Goal: Transaction & Acquisition: Purchase product/service

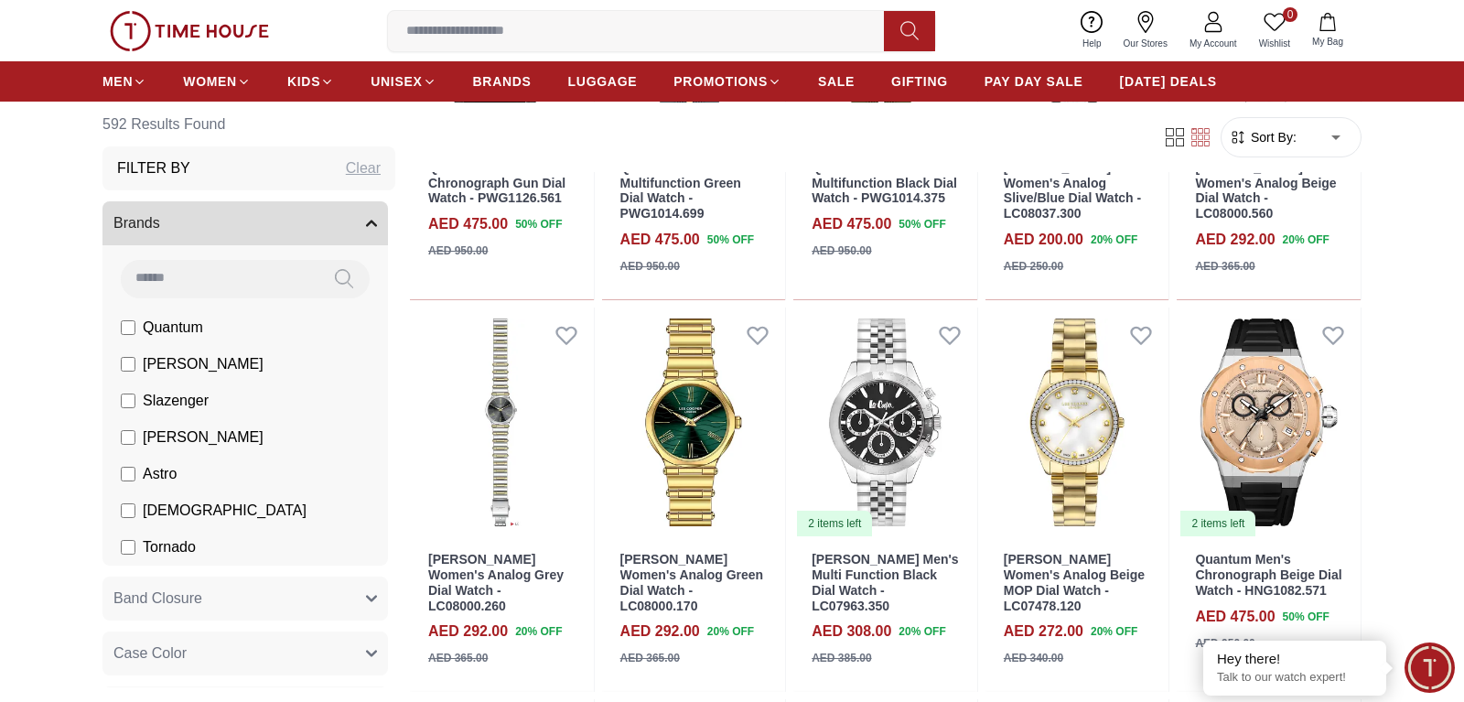
click at [209, 276] on input at bounding box center [220, 278] width 198 height 37
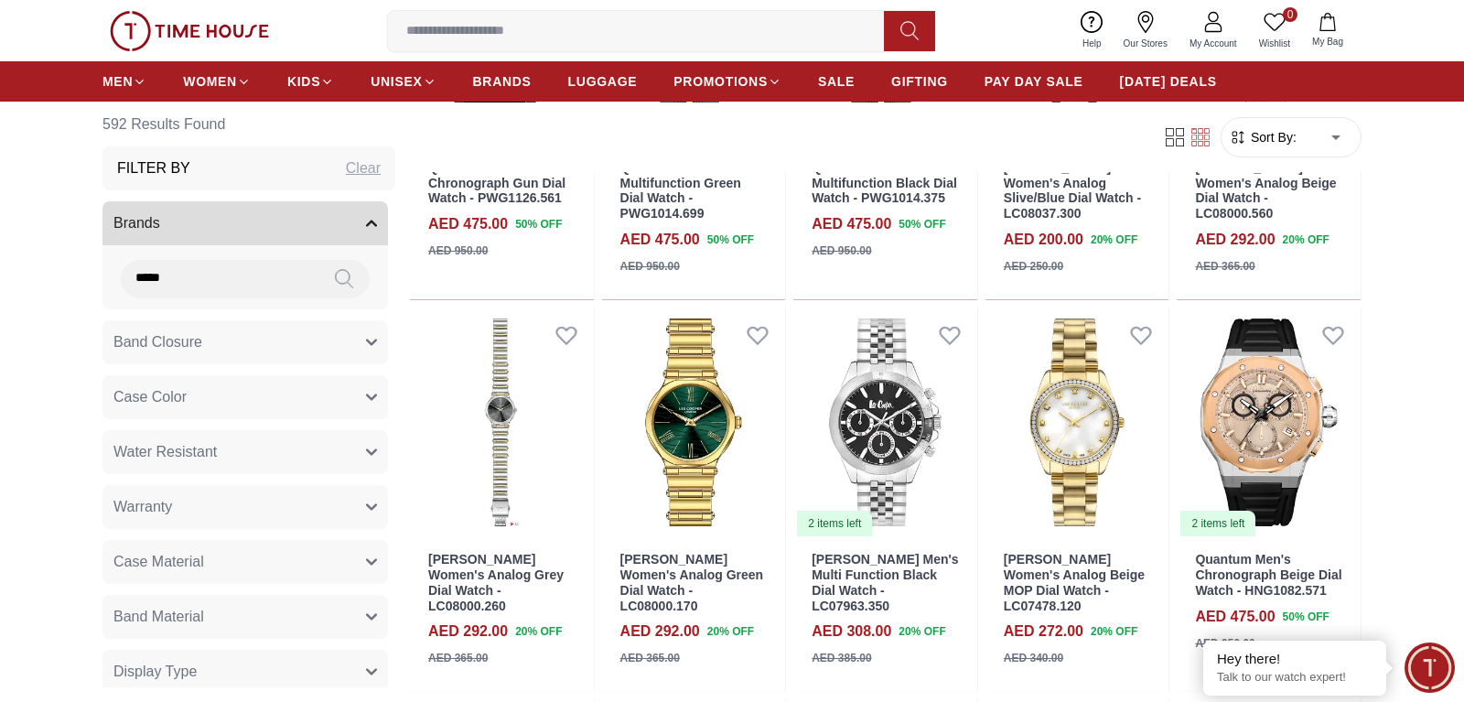
type input "*****"
click at [339, 276] on icon at bounding box center [344, 279] width 18 height 21
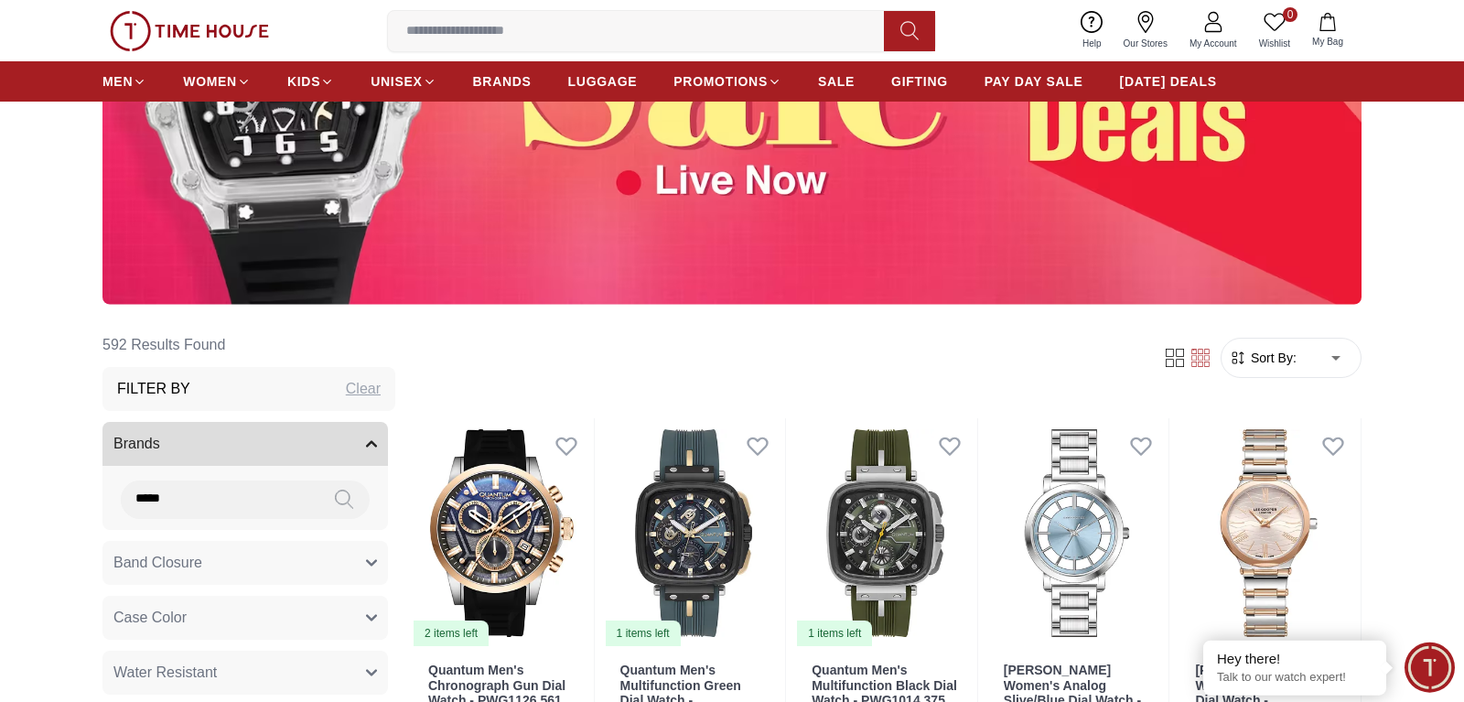
scroll to position [280, 0]
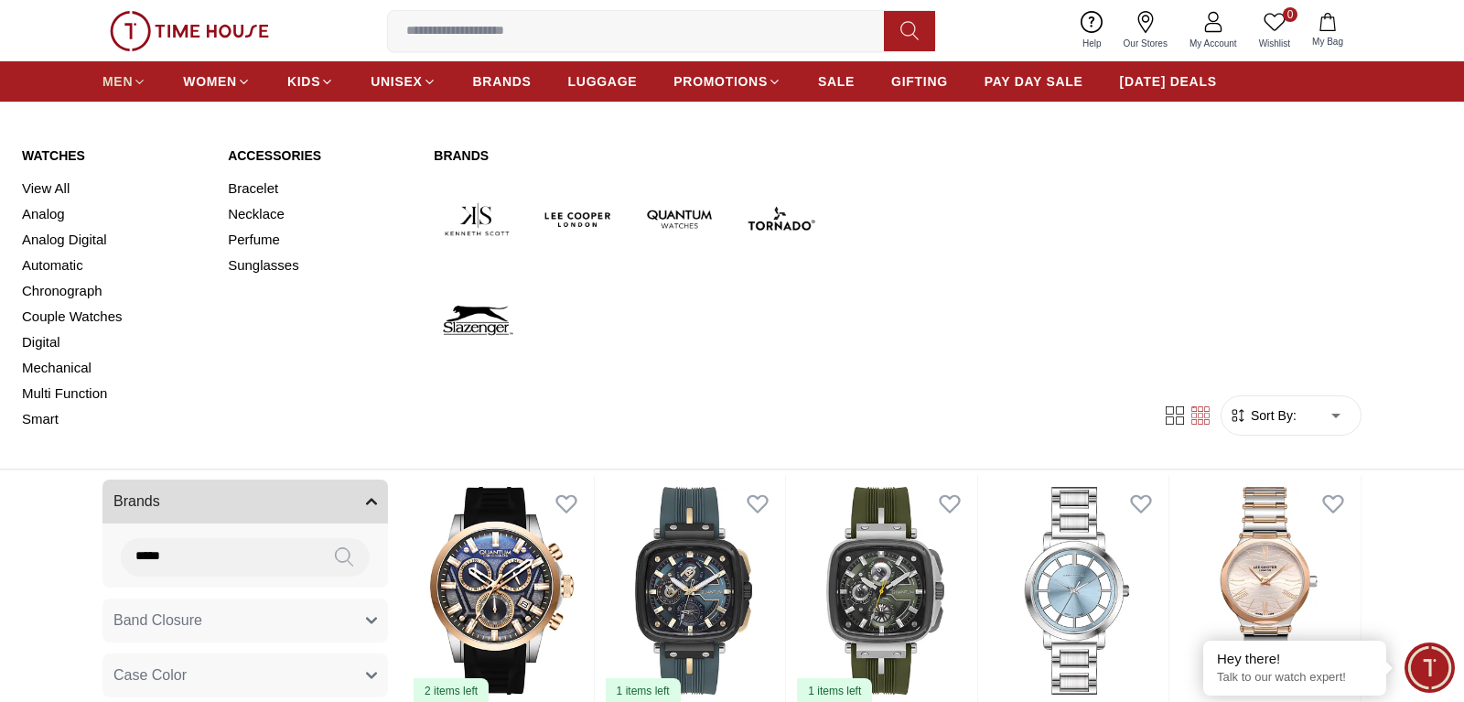
click at [124, 72] on span "MEN" at bounding box center [117, 81] width 30 height 18
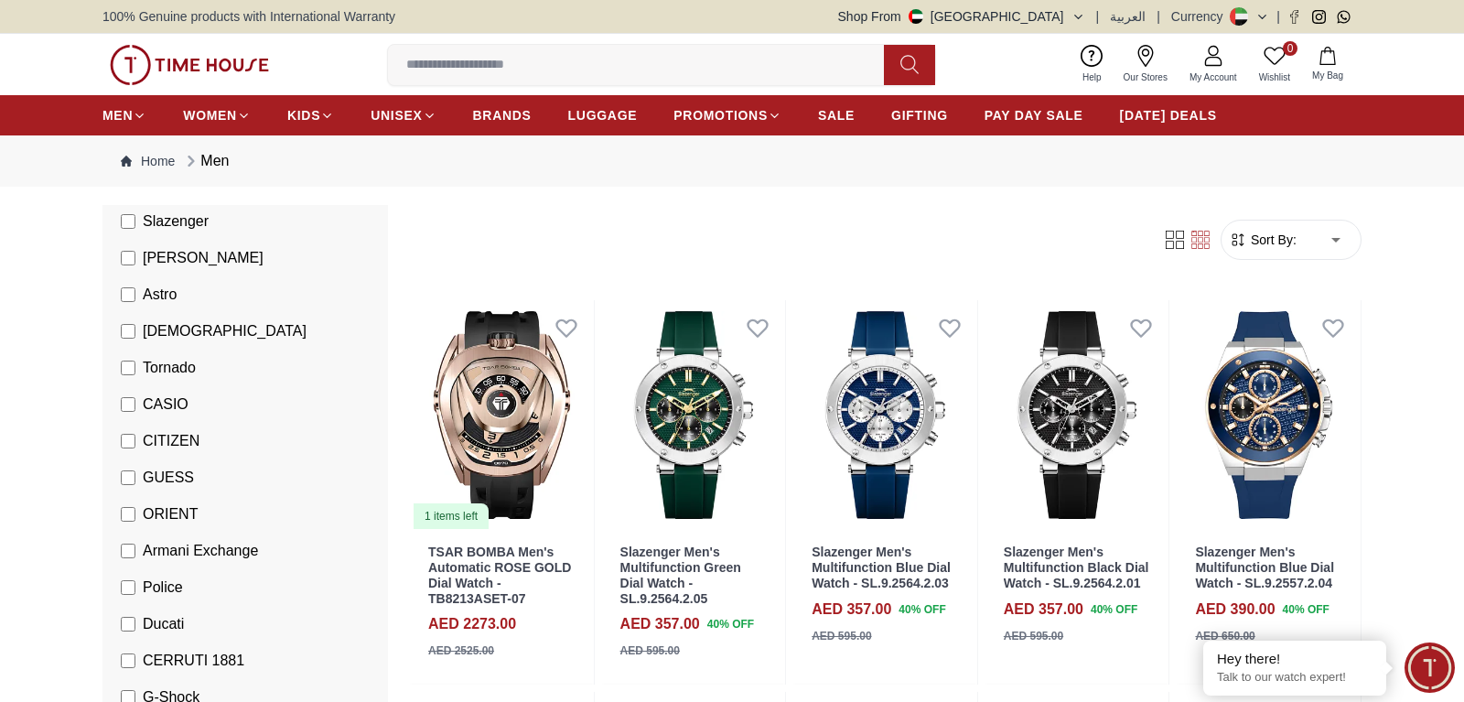
scroll to position [373, 0]
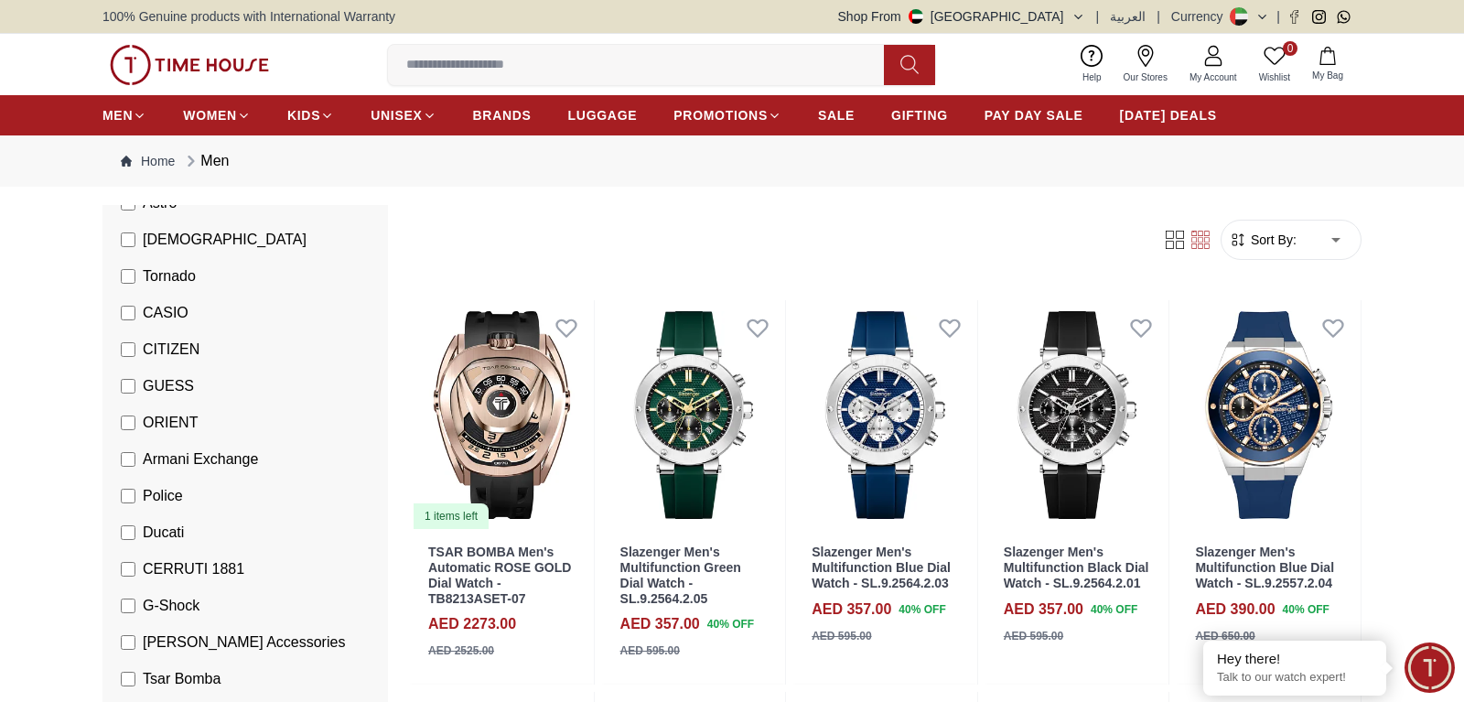
click at [156, 313] on span "CASIO" at bounding box center [166, 313] width 46 height 22
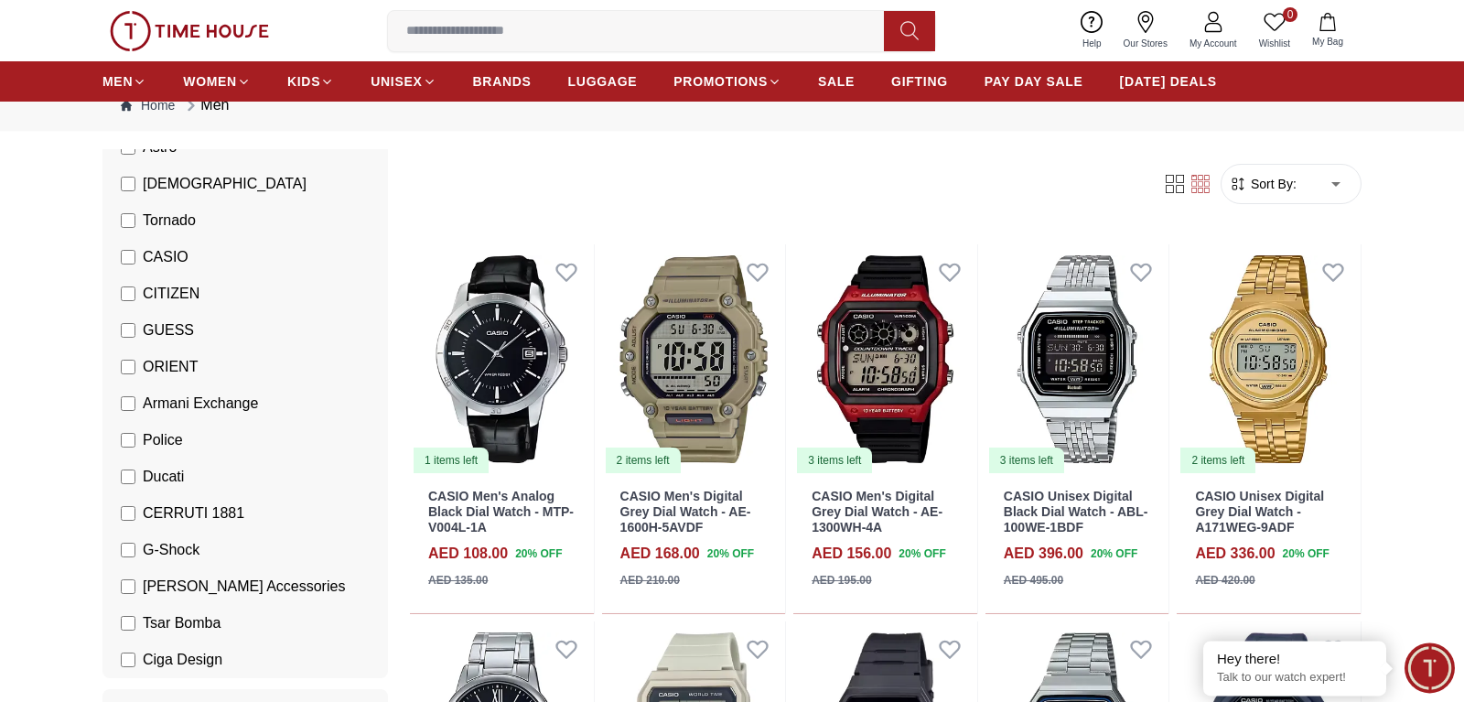
scroll to position [93, 0]
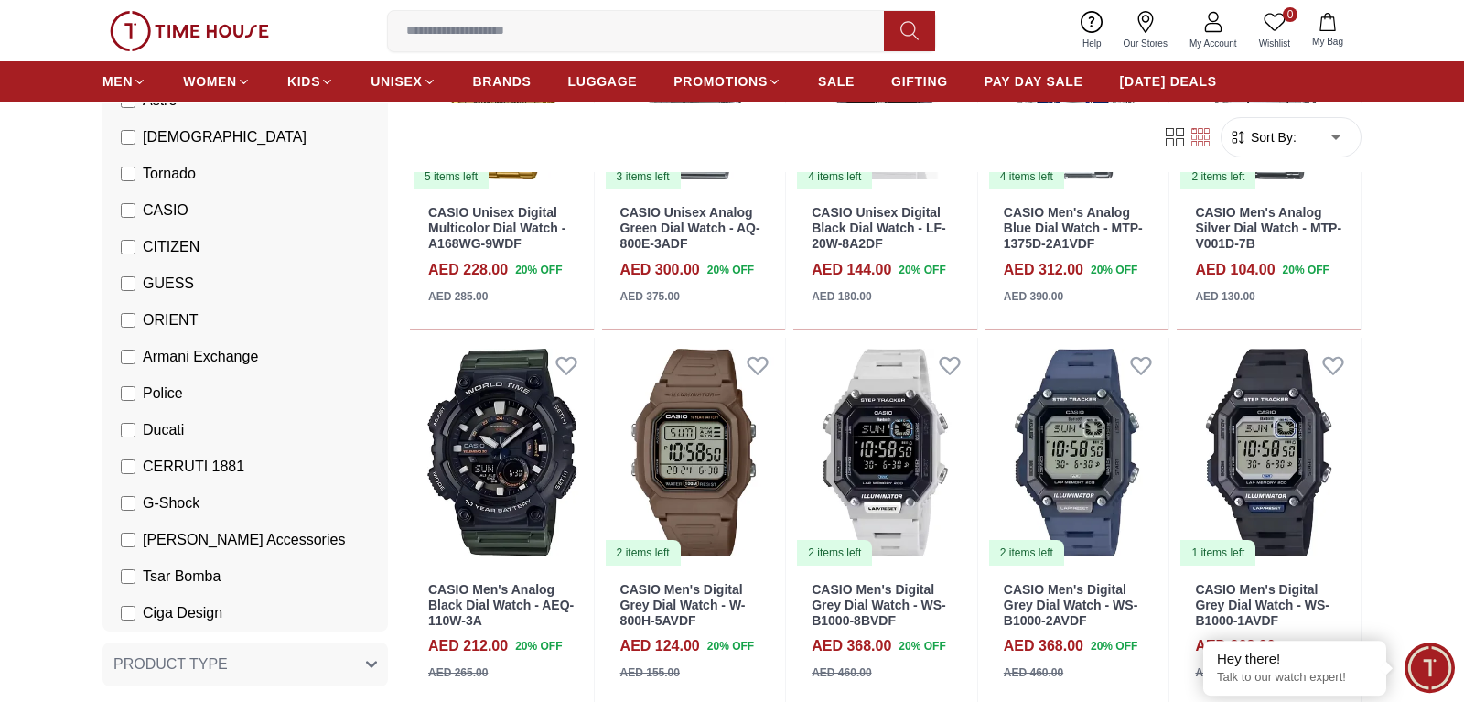
scroll to position [2240, 0]
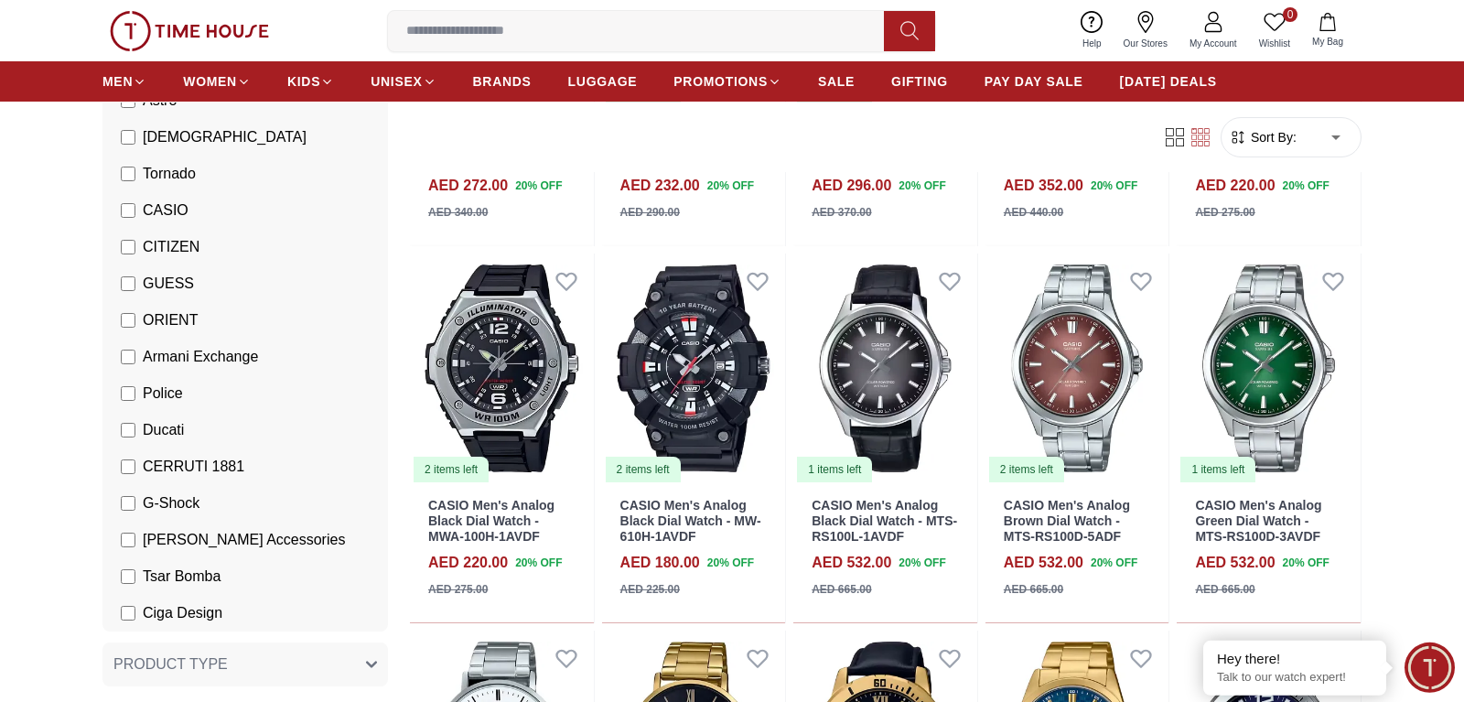
scroll to position [3826, 0]
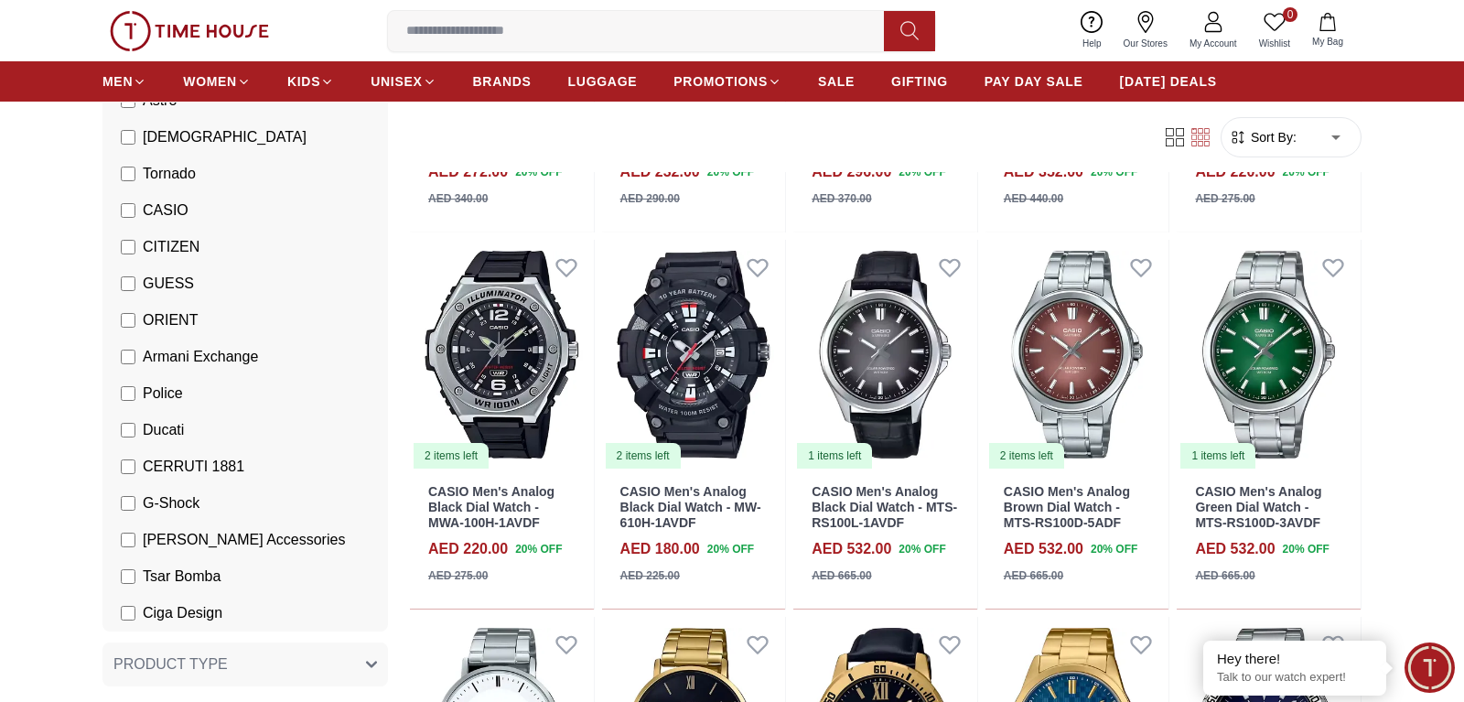
click at [1282, 136] on span "Sort By:" at bounding box center [1271, 137] width 49 height 18
click at [1261, 135] on span "Sort By:" at bounding box center [1271, 137] width 49 height 18
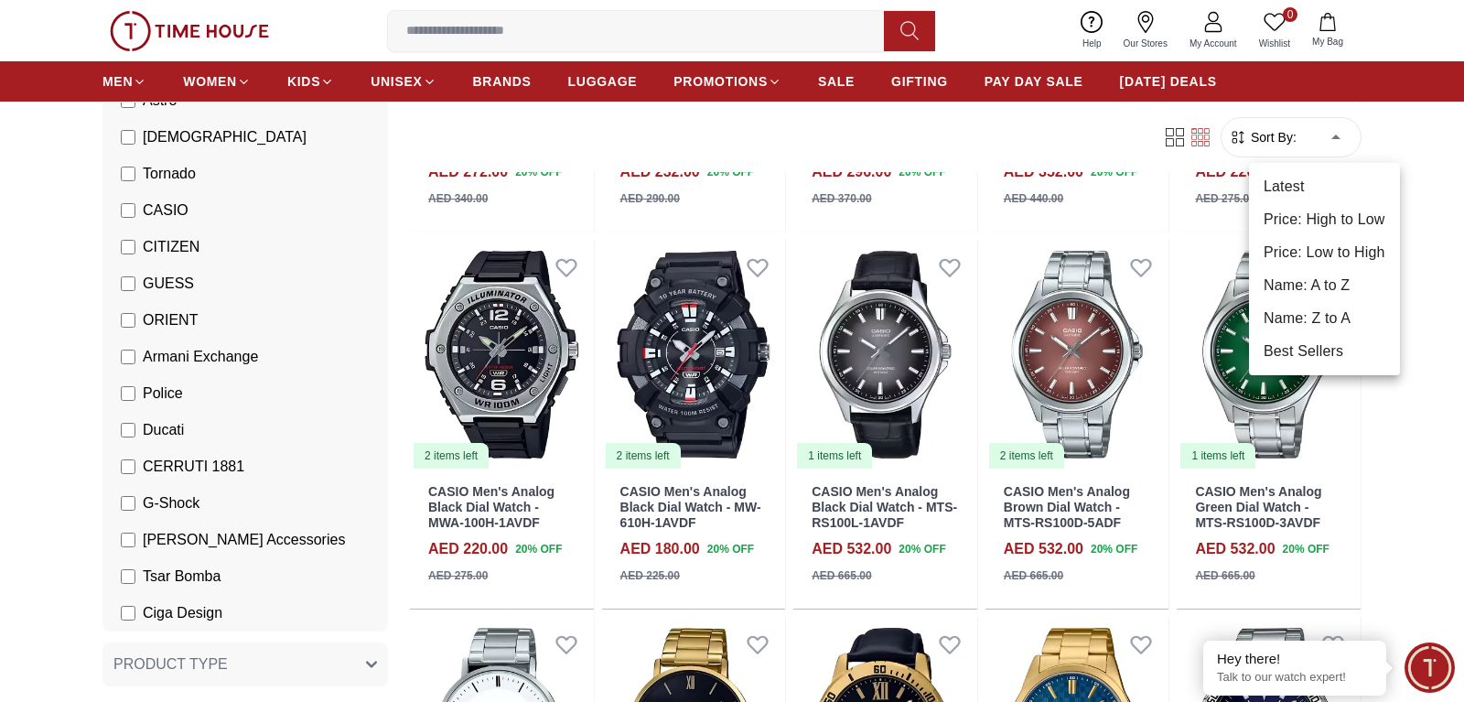
click at [1320, 255] on li "Price: Low to High" at bounding box center [1324, 252] width 151 height 33
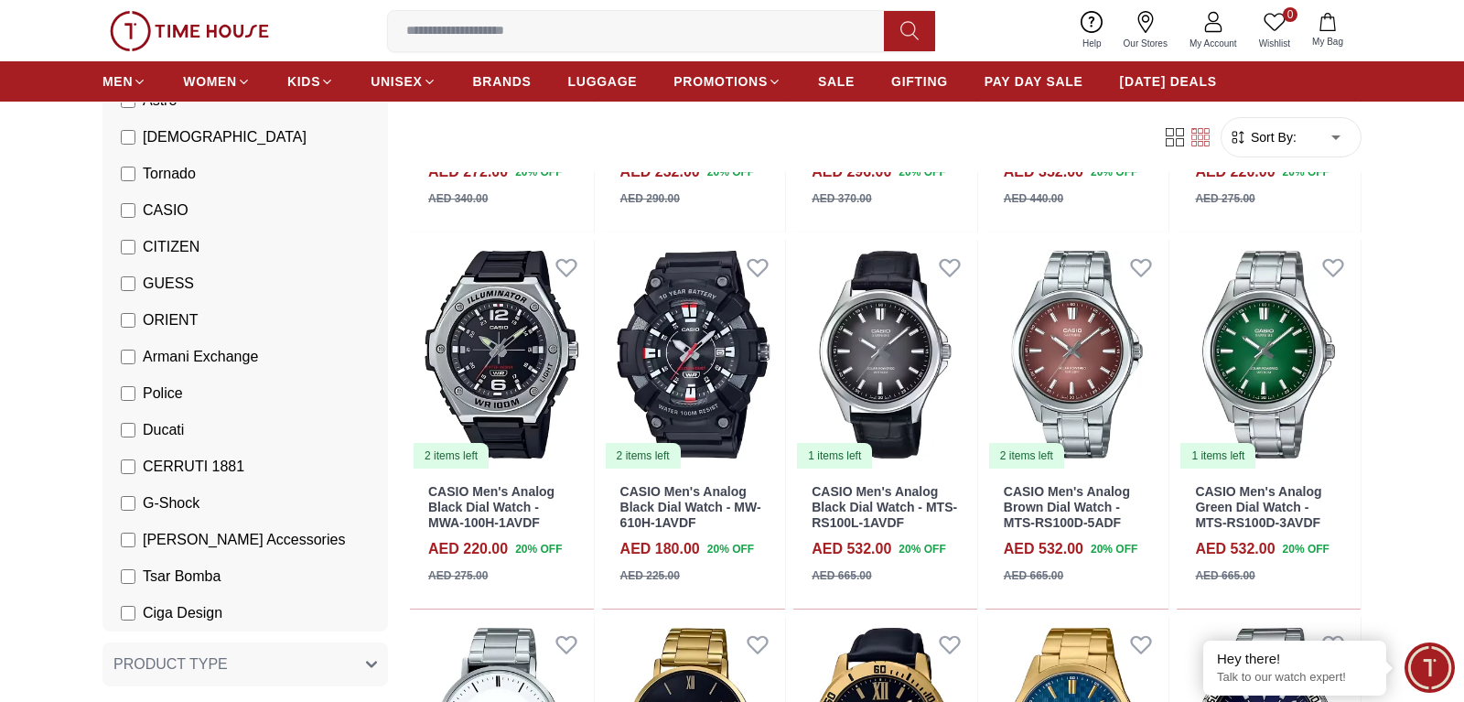
type input "*"
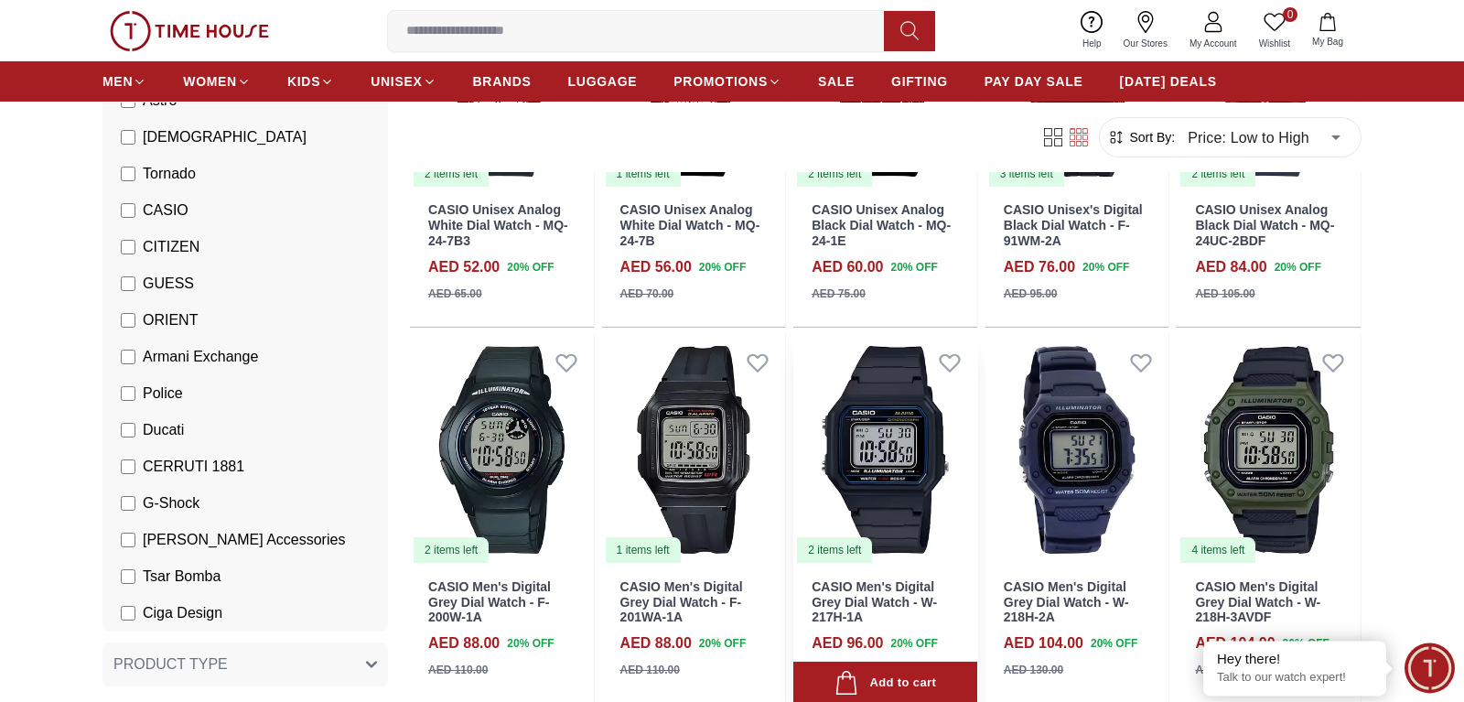
scroll to position [373, 0]
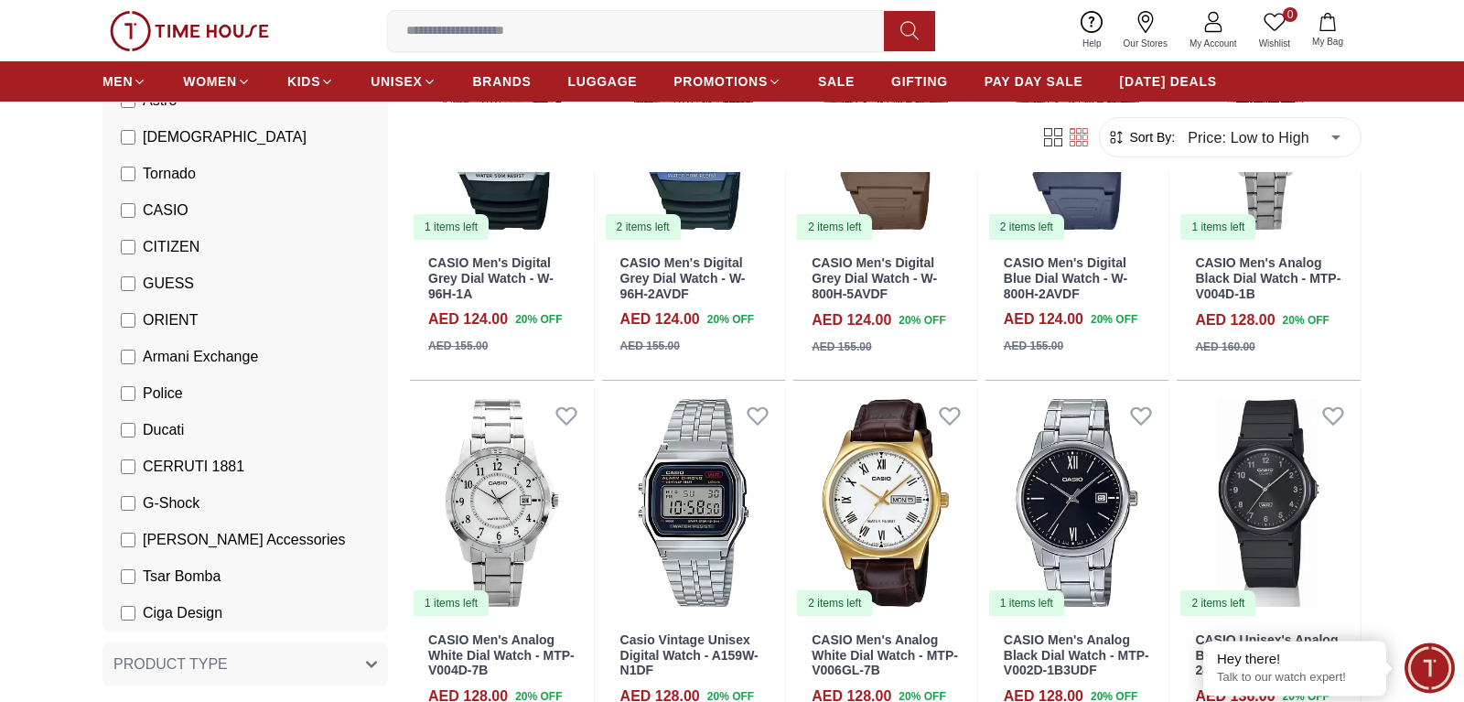
scroll to position [2240, 0]
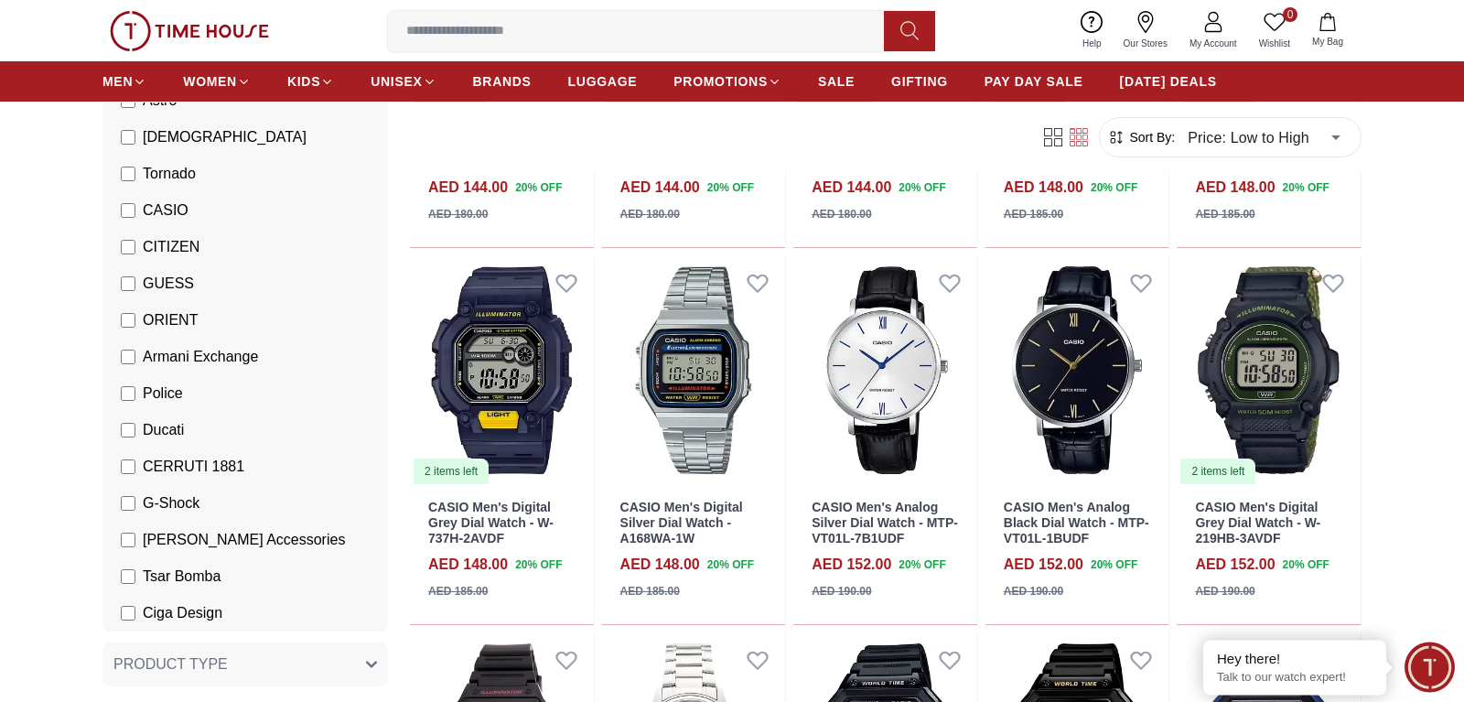
scroll to position [3733, 0]
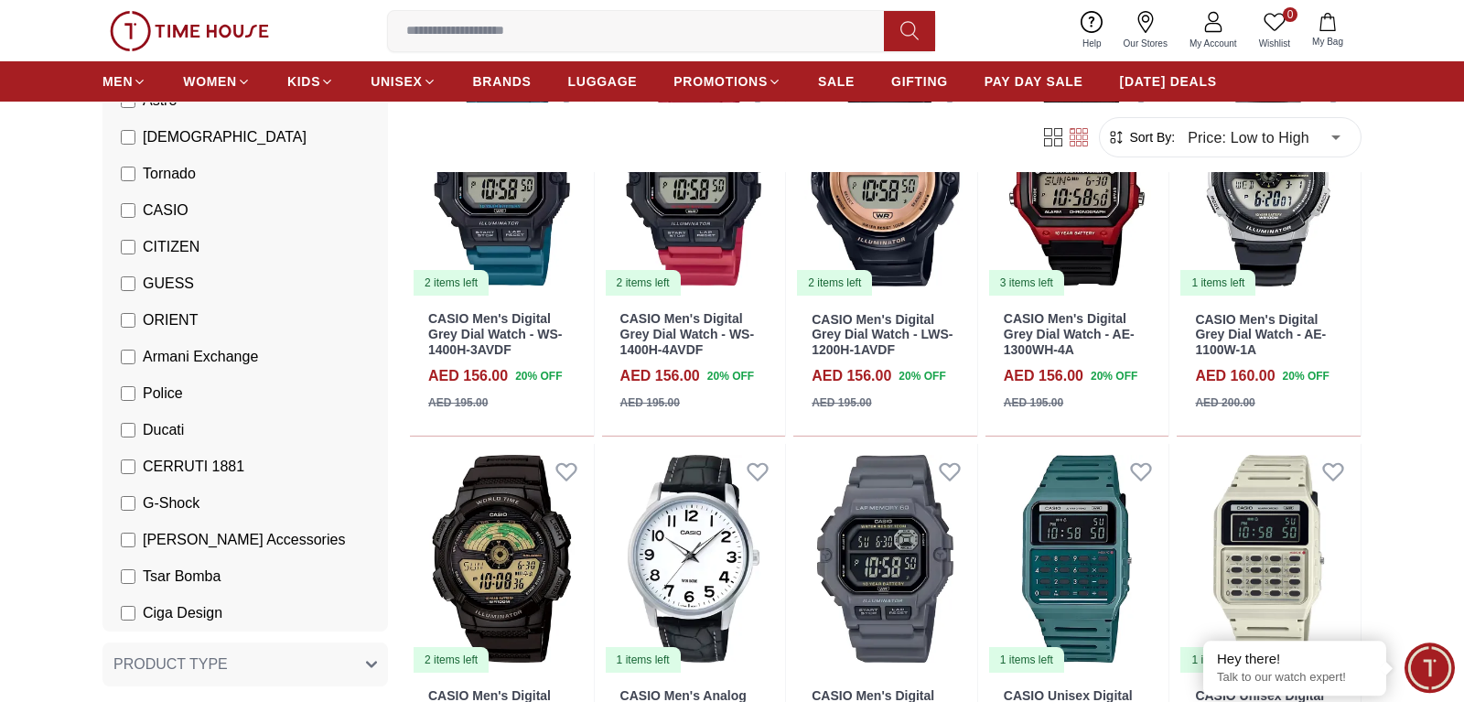
scroll to position [4759, 0]
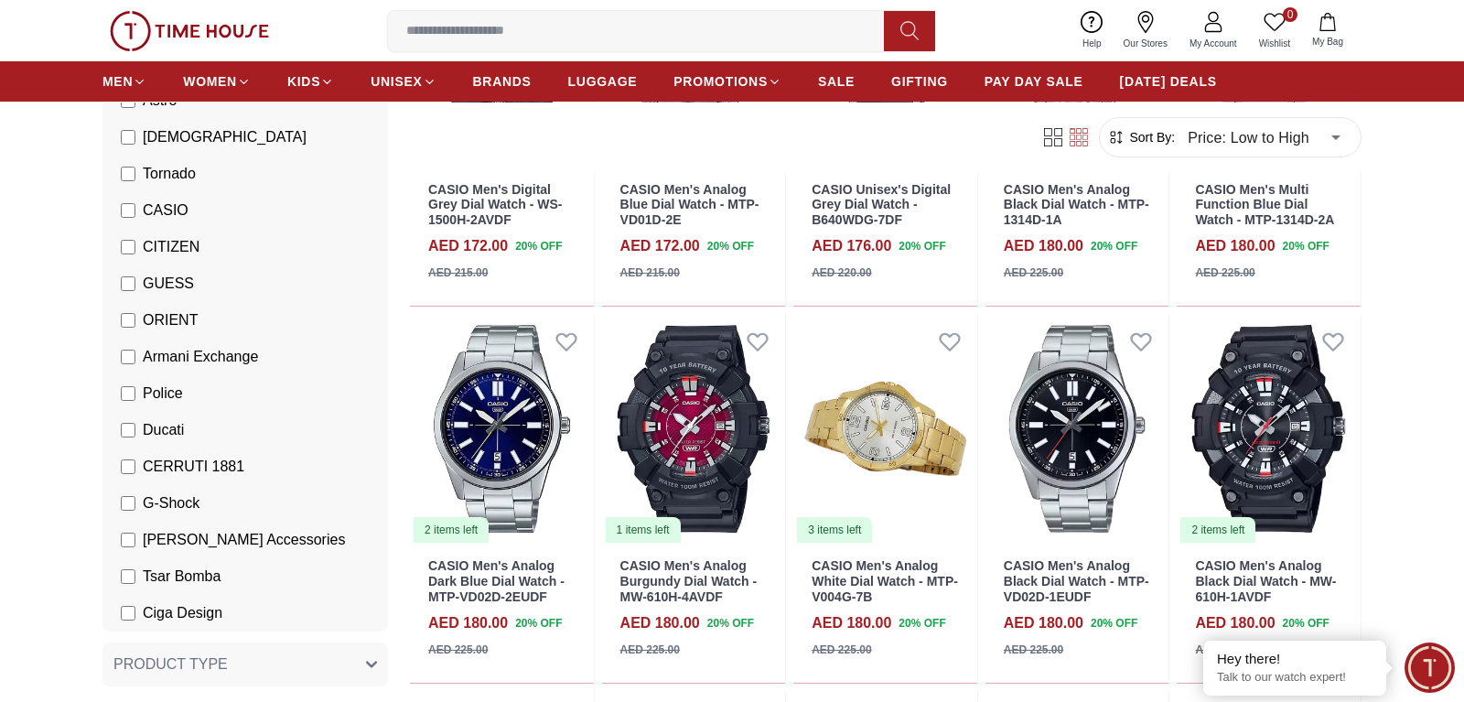
scroll to position [6812, 0]
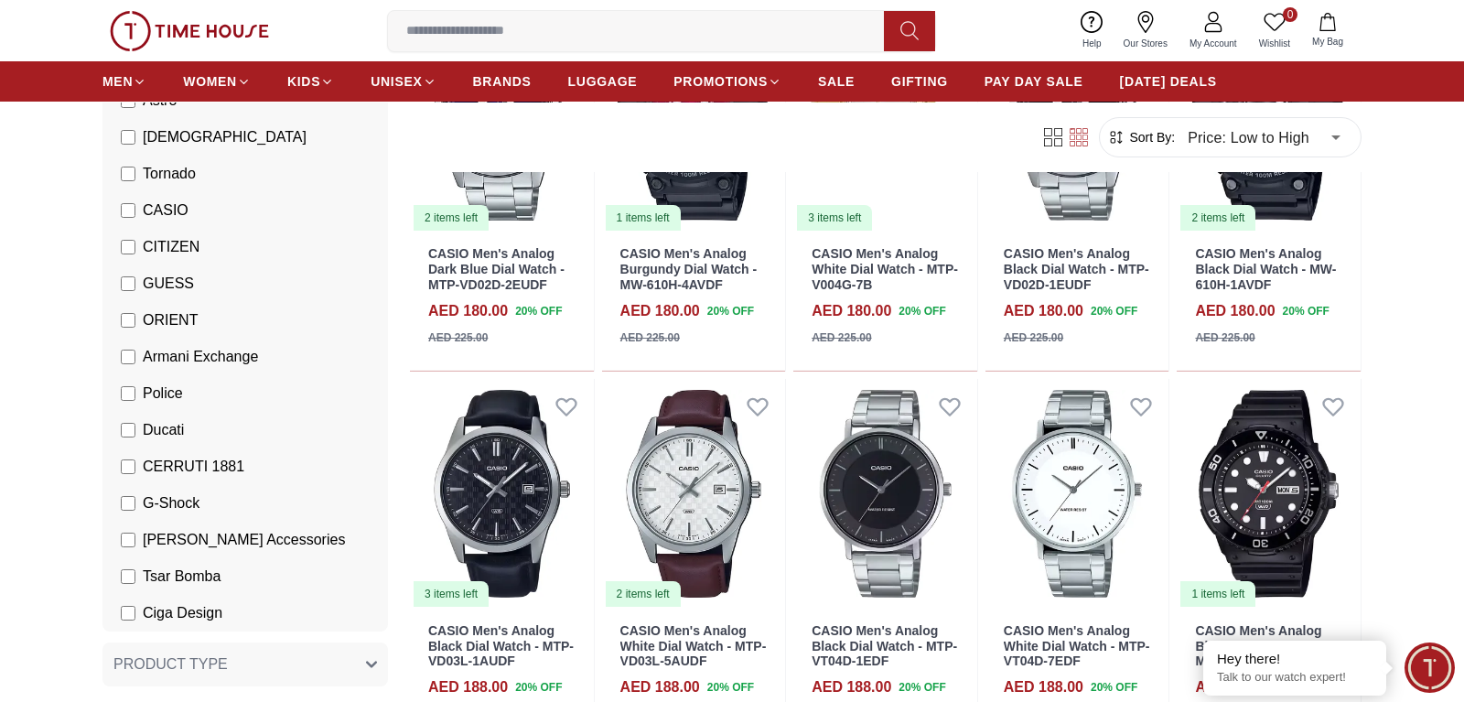
scroll to position [6906, 0]
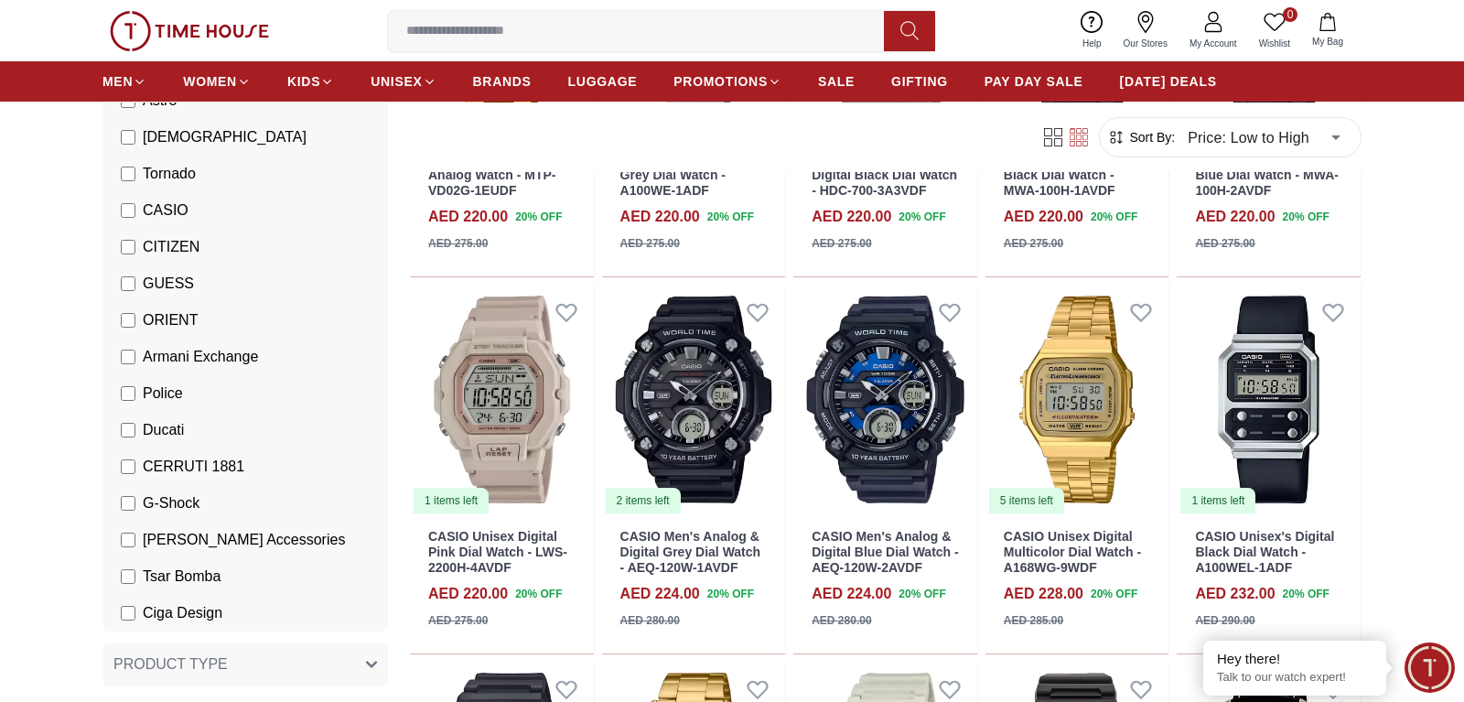
scroll to position [9705, 0]
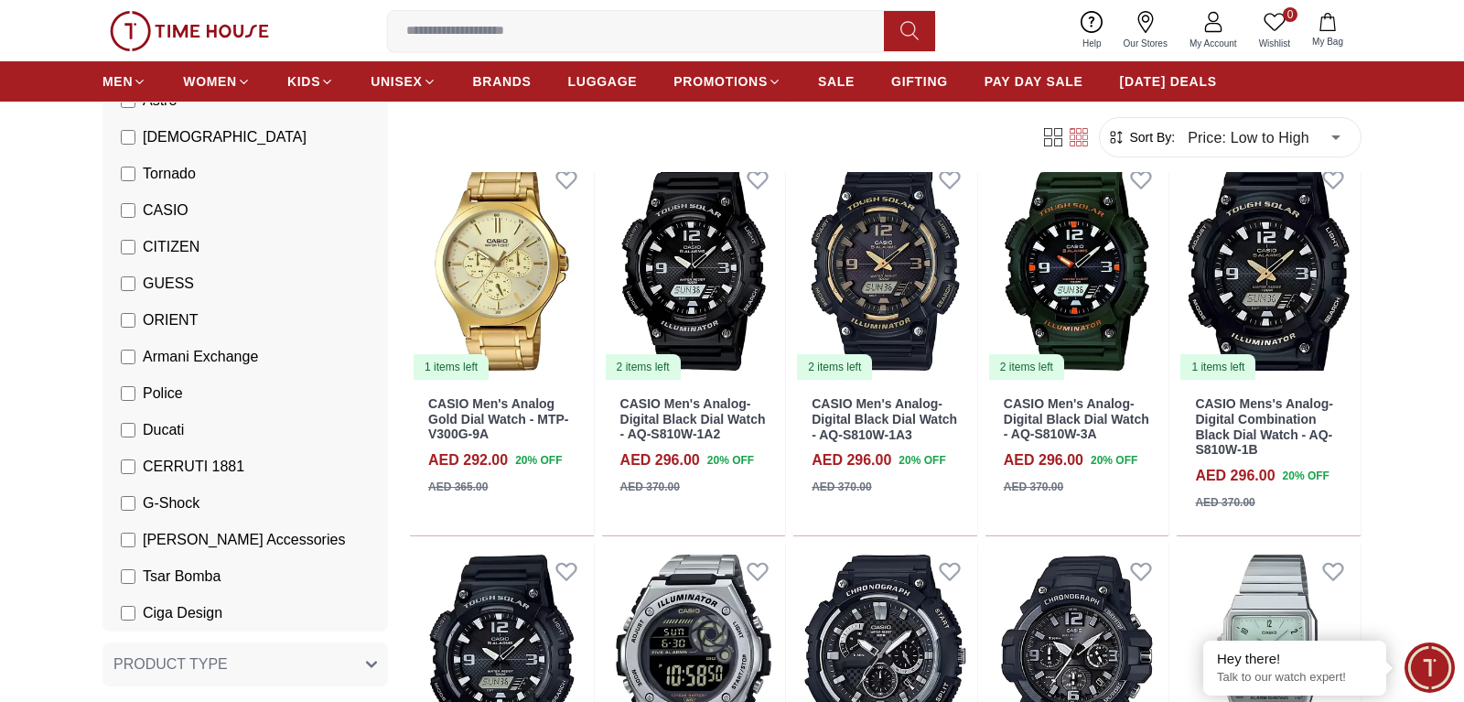
scroll to position [11572, 0]
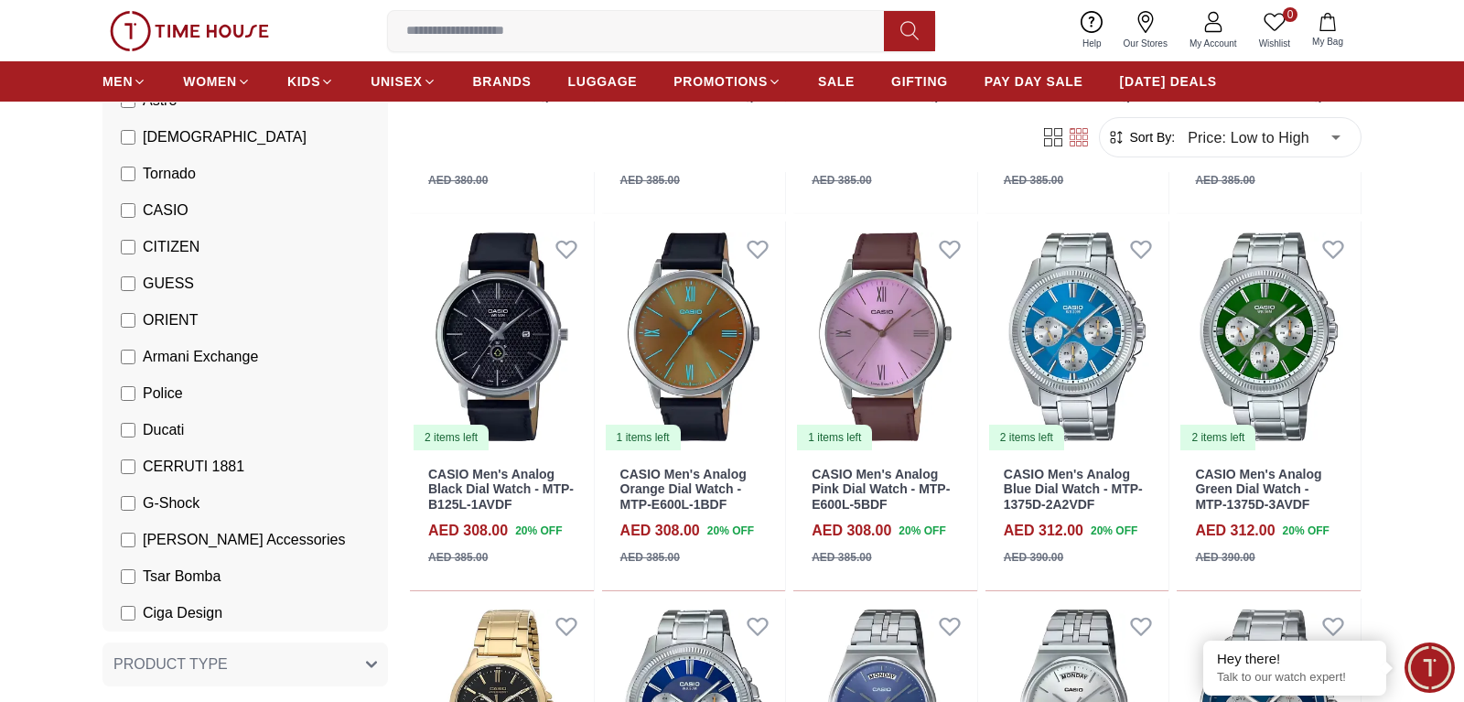
scroll to position [12878, 0]
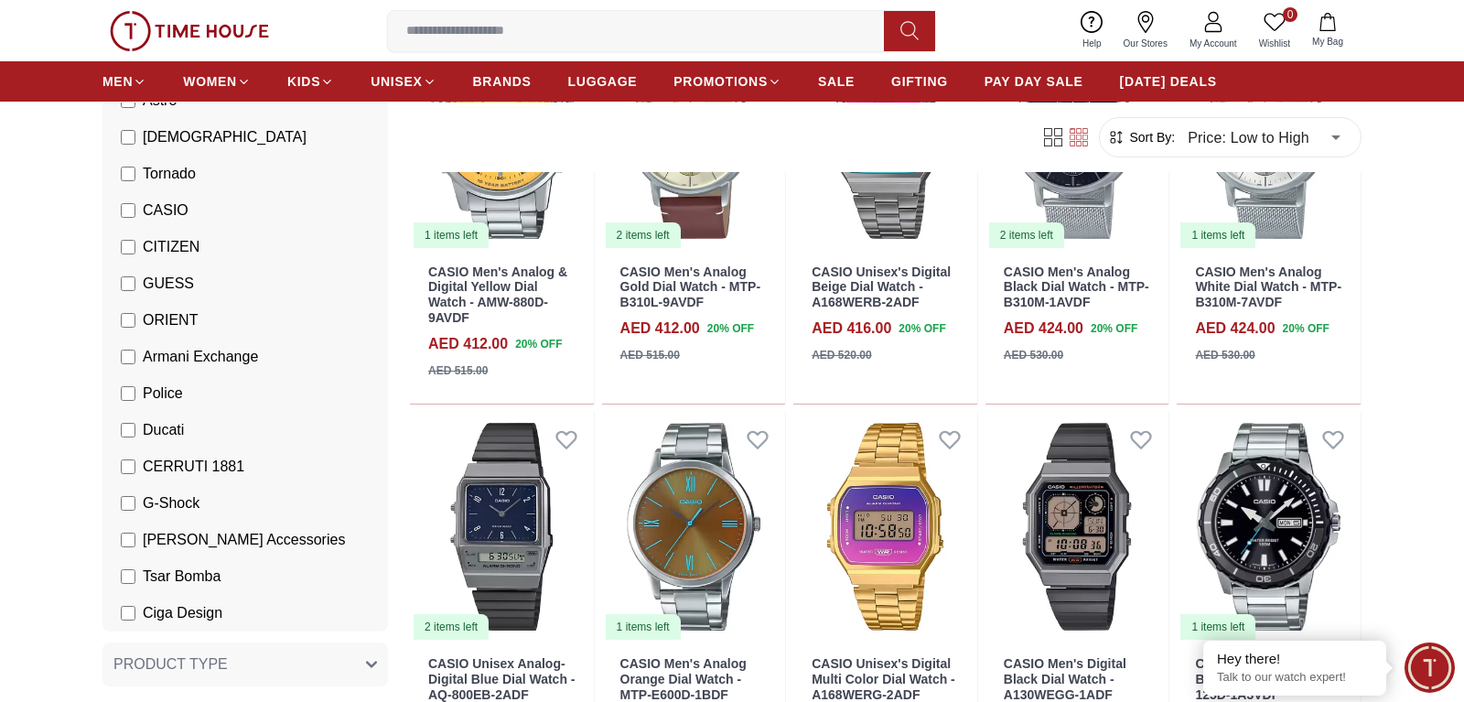
scroll to position [16238, 0]
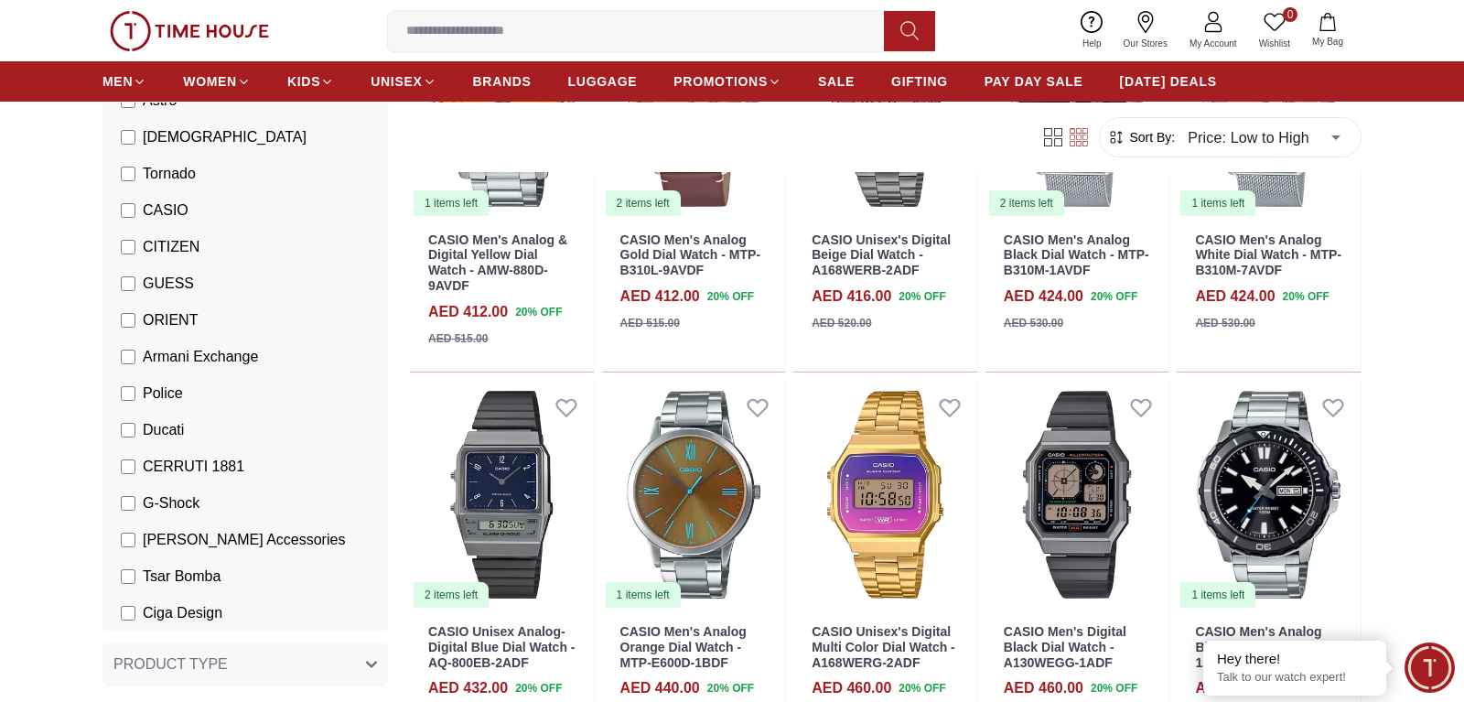
click at [812, 25] on input at bounding box center [643, 31] width 511 height 37
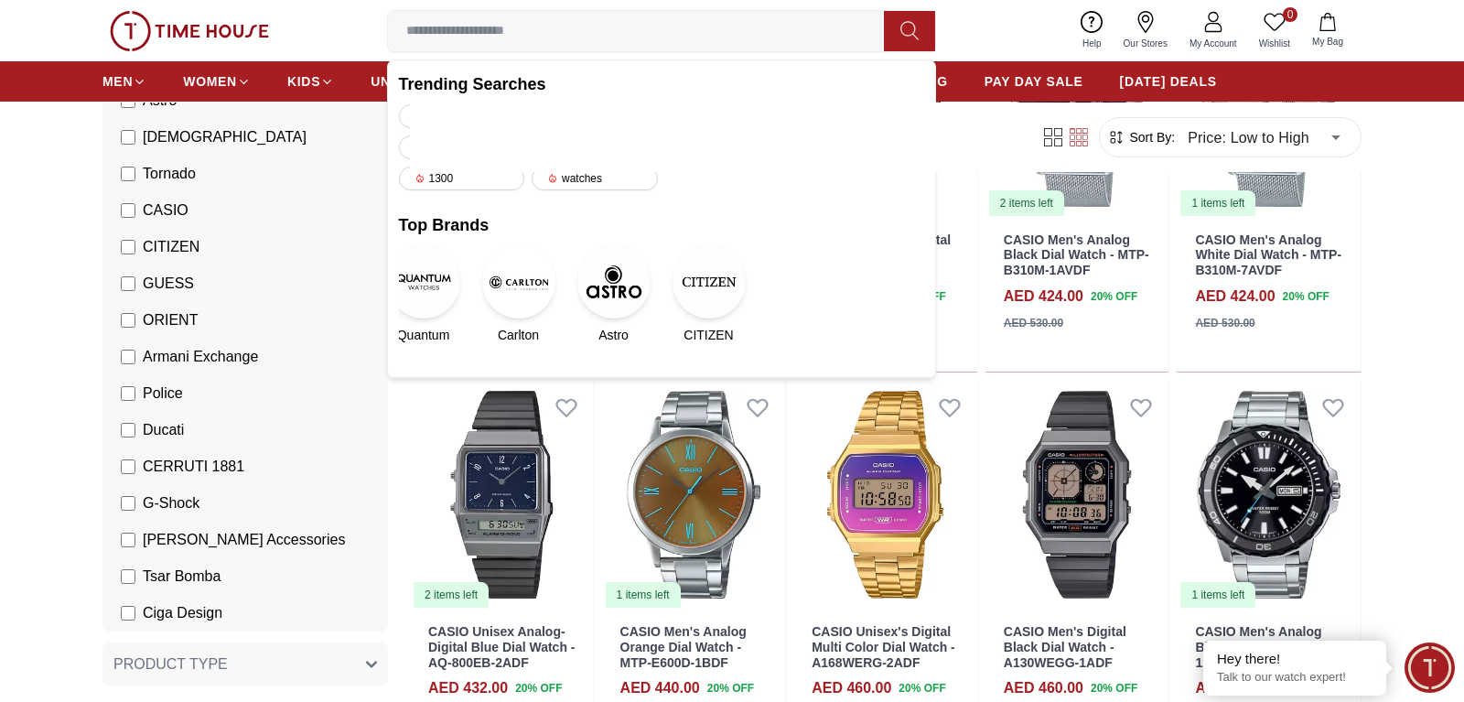
paste input "**********"
type input "**********"
click at [919, 25] on button at bounding box center [909, 31] width 51 height 40
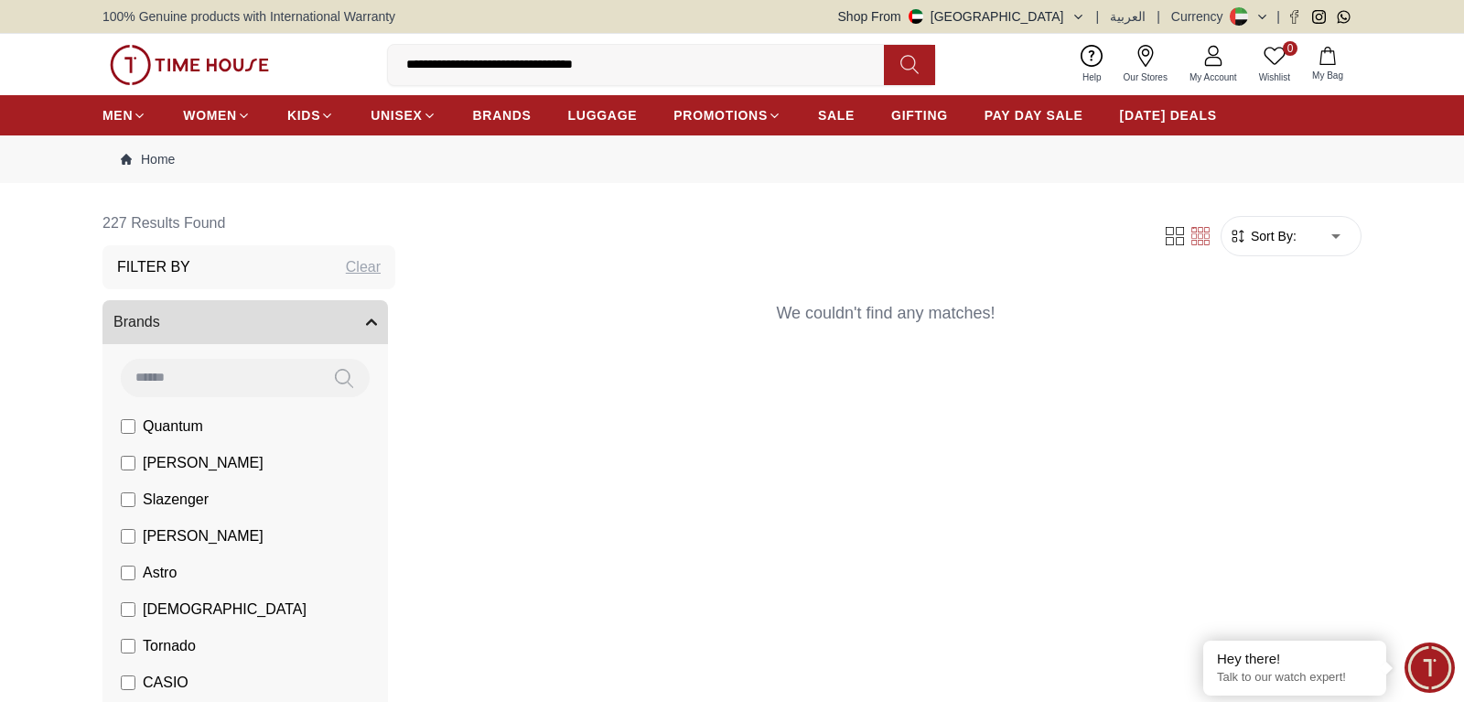
click at [686, 66] on input "**********" at bounding box center [643, 65] width 511 height 37
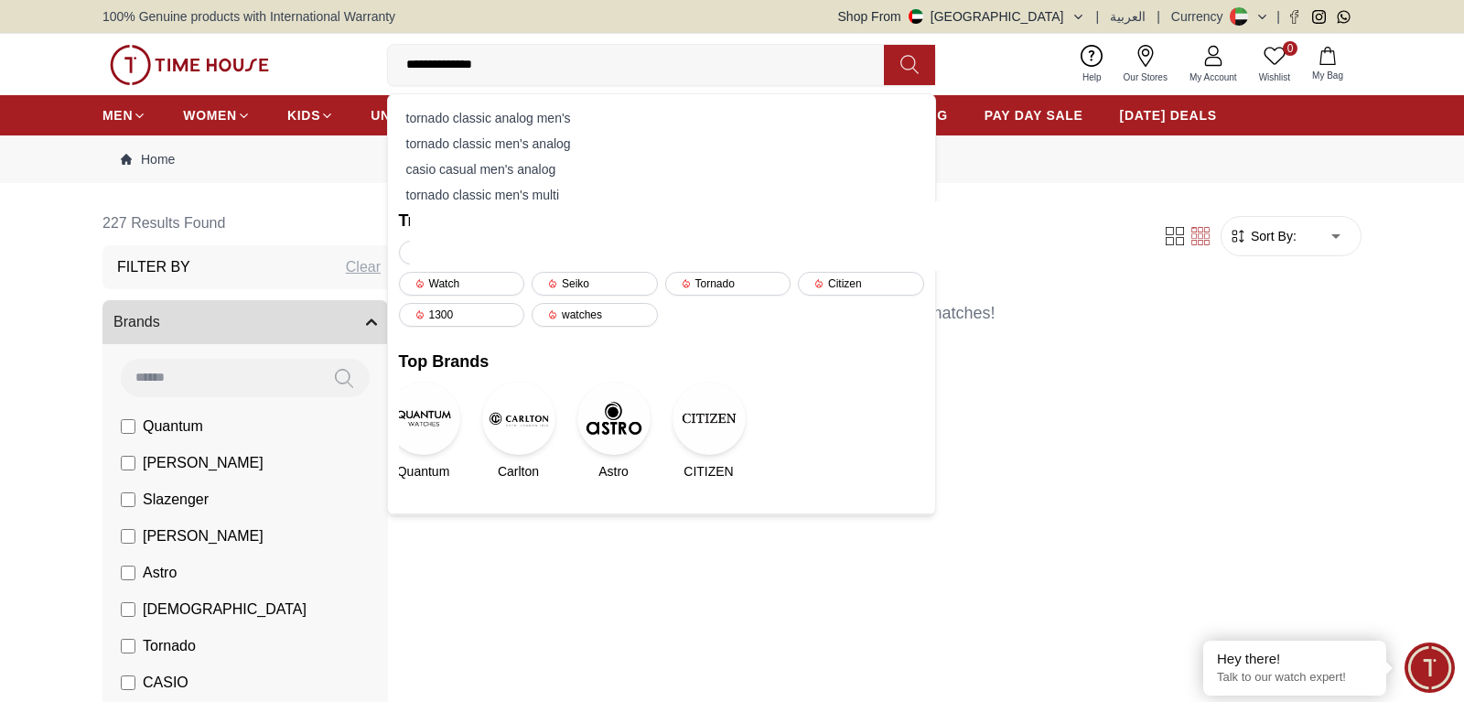
type input "**********"
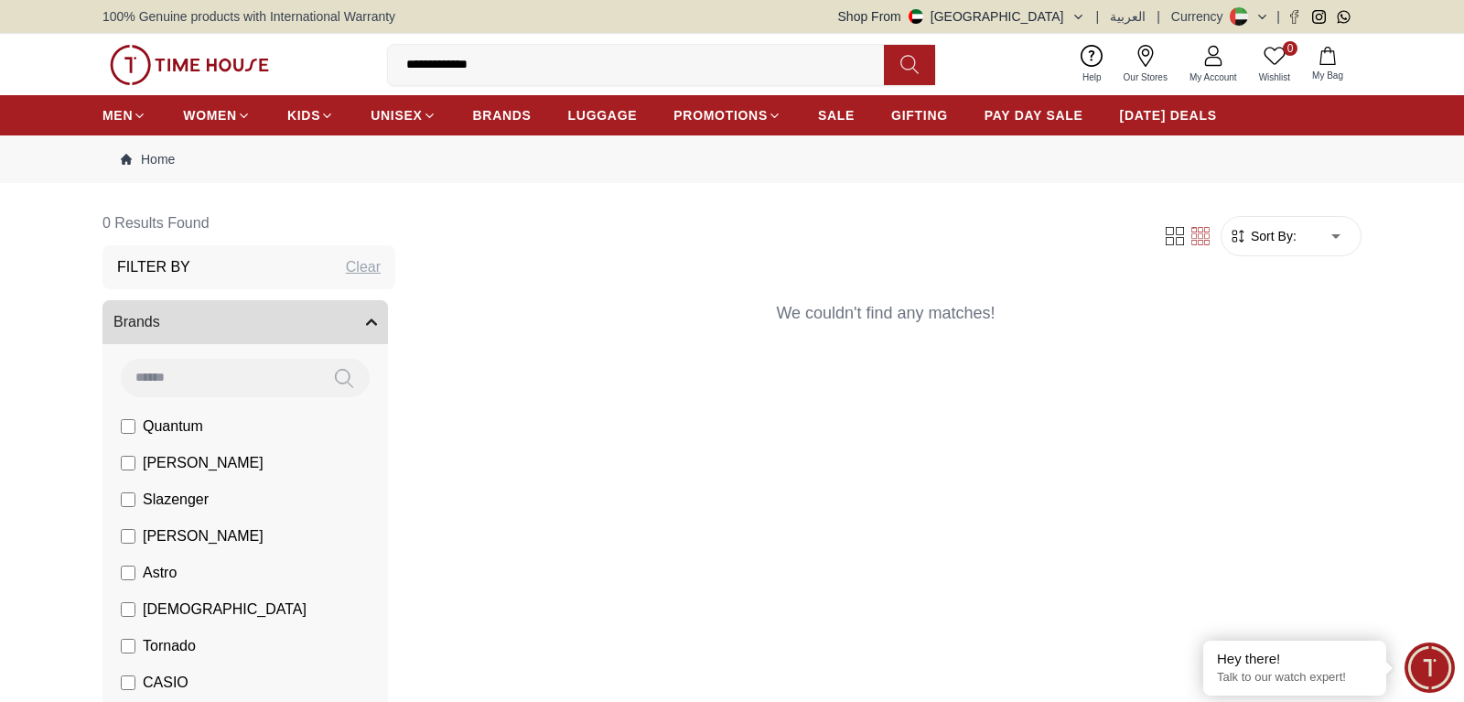
click at [560, 59] on input "**********" at bounding box center [643, 65] width 511 height 37
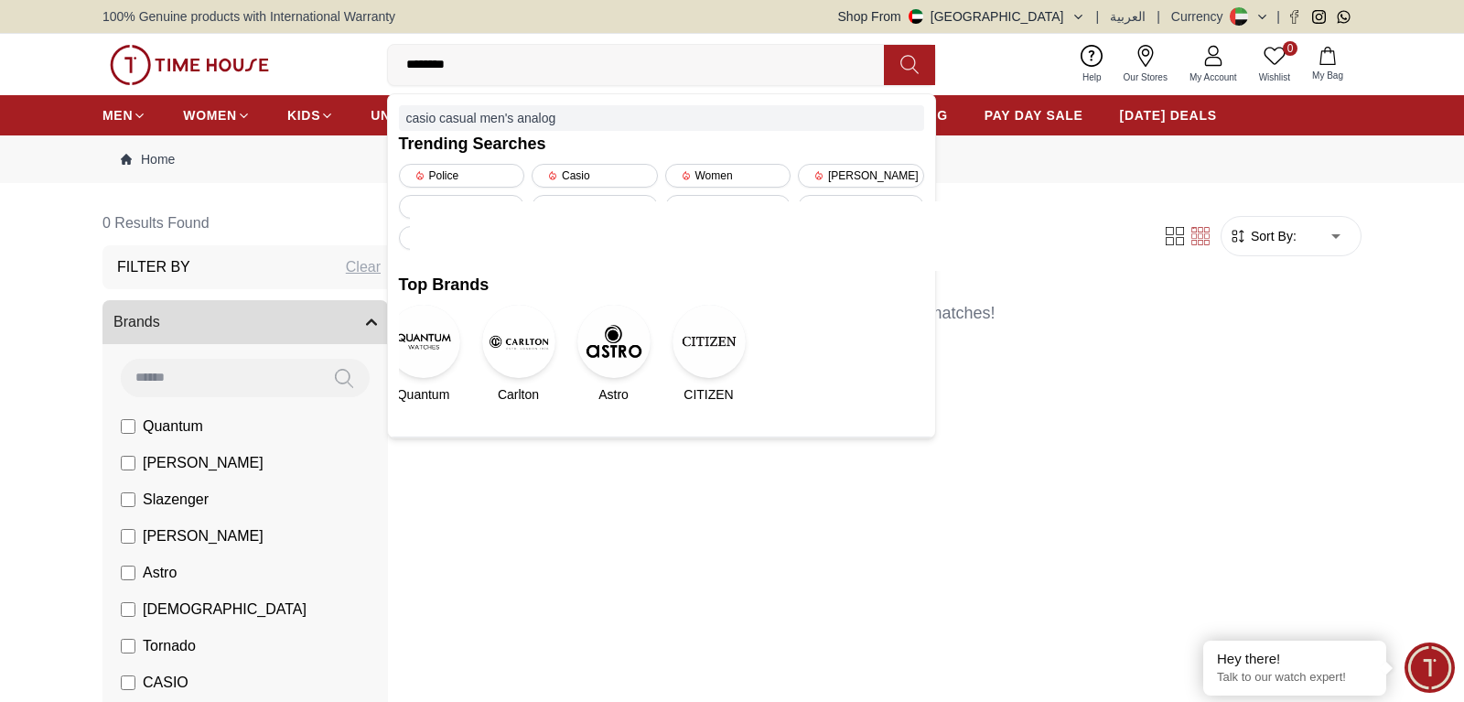
type input "********"
click at [531, 111] on div "casio casual men's analog" at bounding box center [661, 118] width 525 height 26
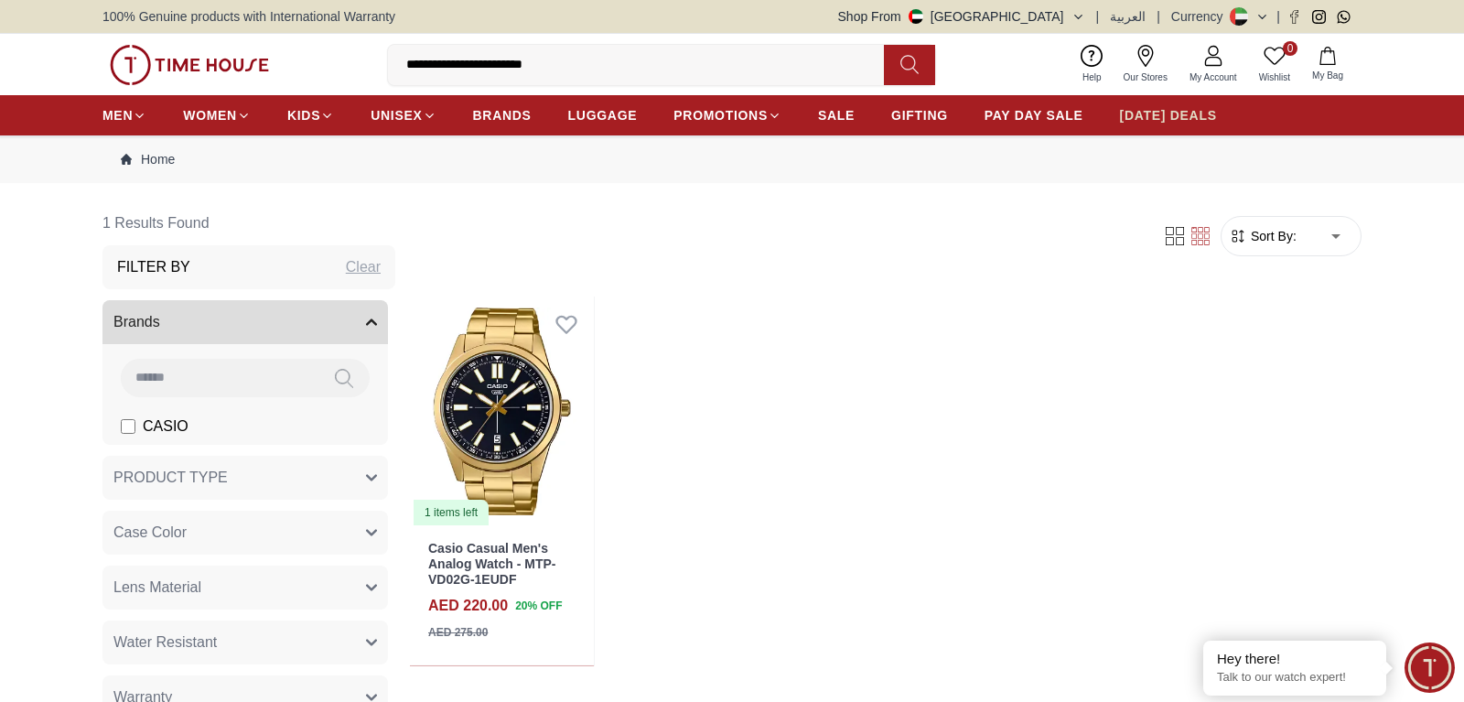
click at [1176, 105] on link "[DATE] DEALS" at bounding box center [1168, 115] width 97 height 33
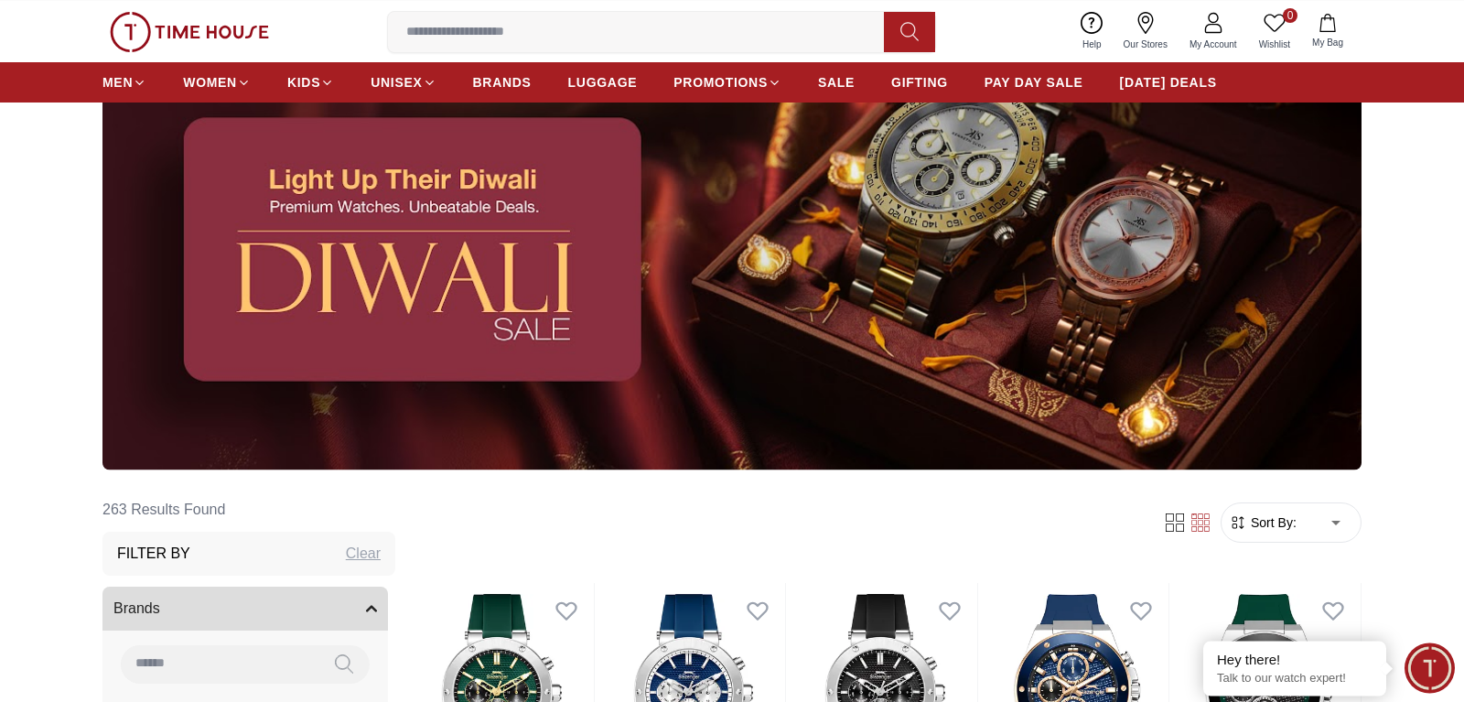
scroll to position [187, 0]
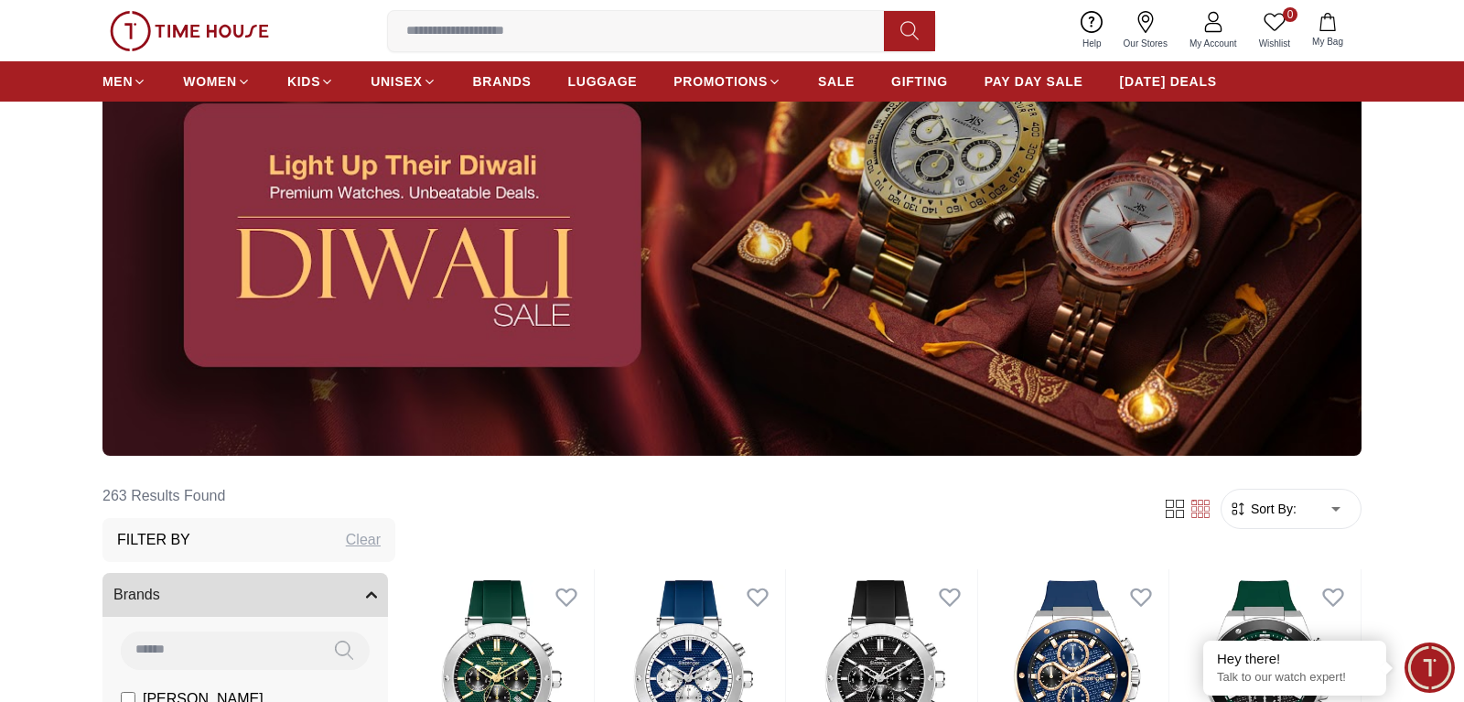
click at [577, 266] on img at bounding box center [731, 235] width 1259 height 441
click at [772, 276] on img at bounding box center [731, 235] width 1259 height 441
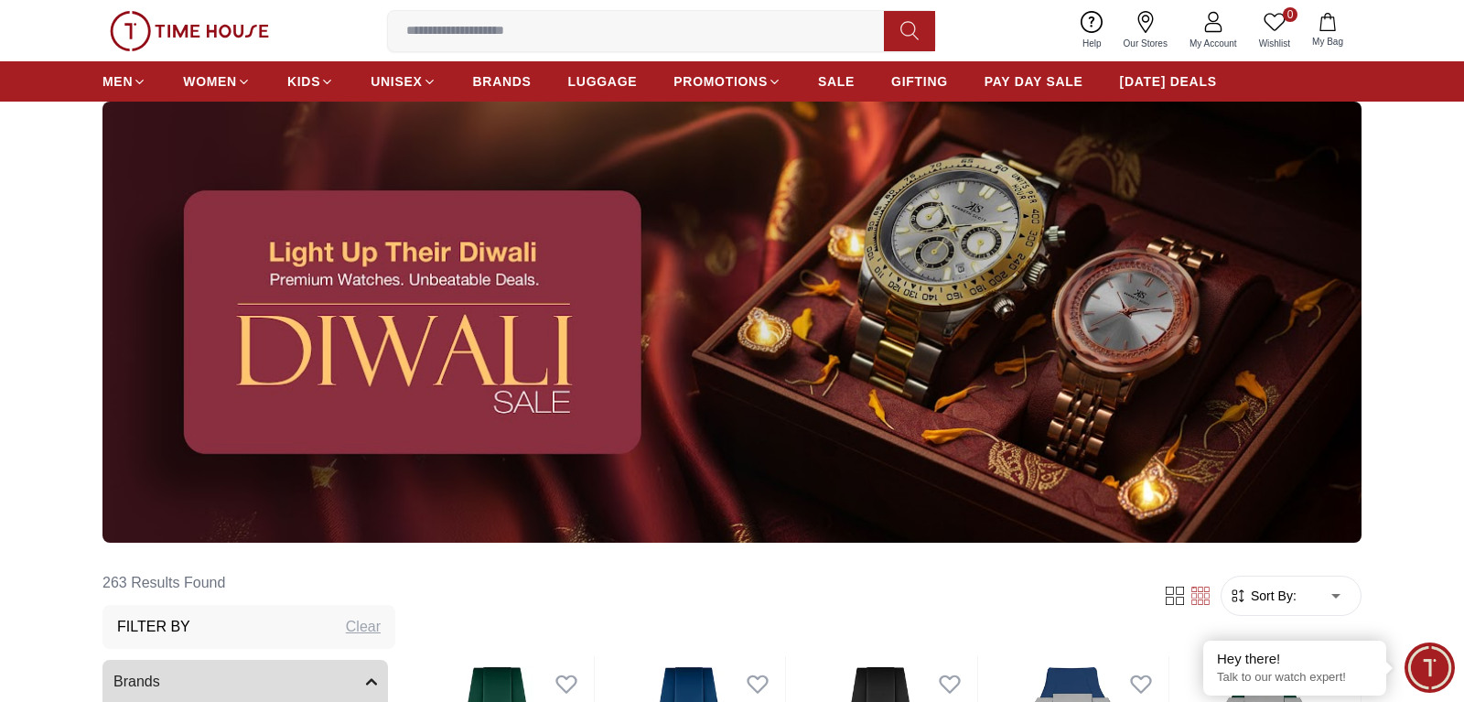
scroll to position [0, 0]
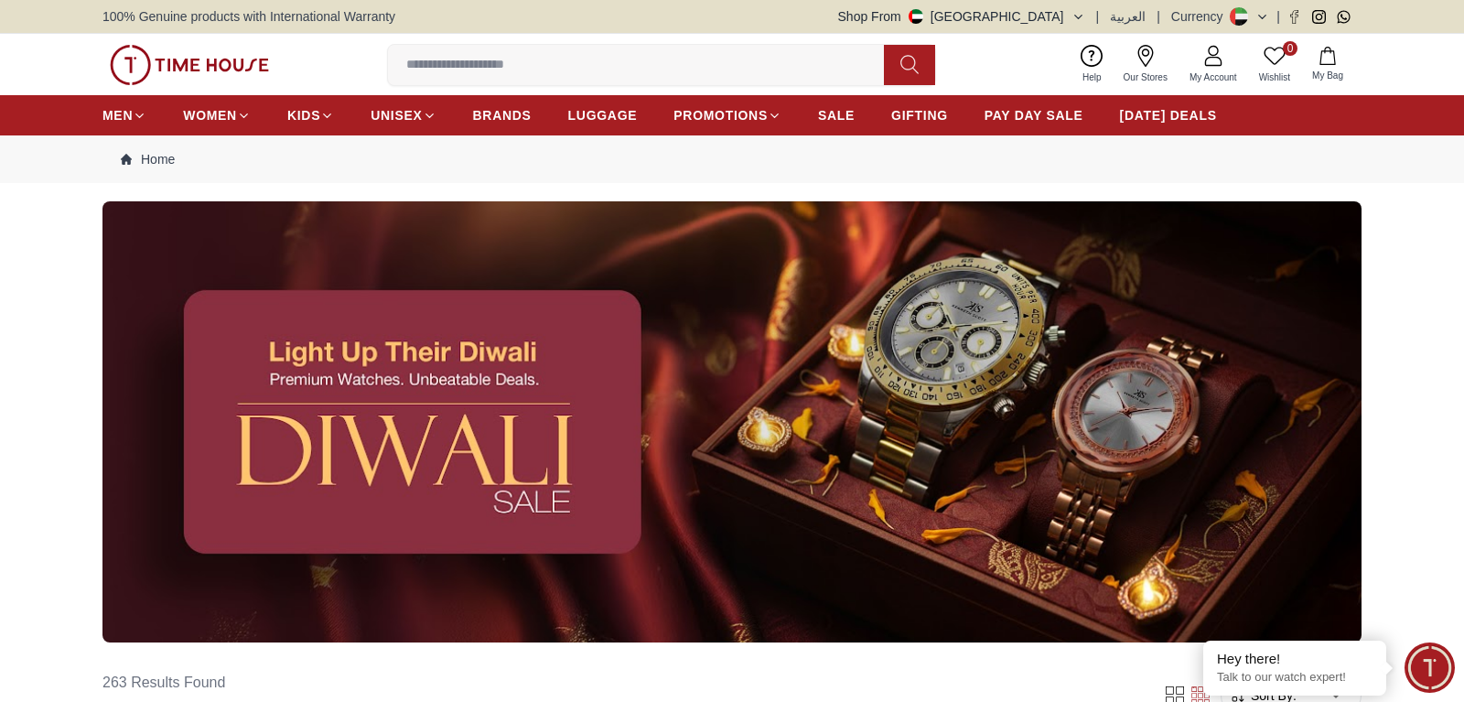
click at [783, 280] on img at bounding box center [731, 421] width 1259 height 441
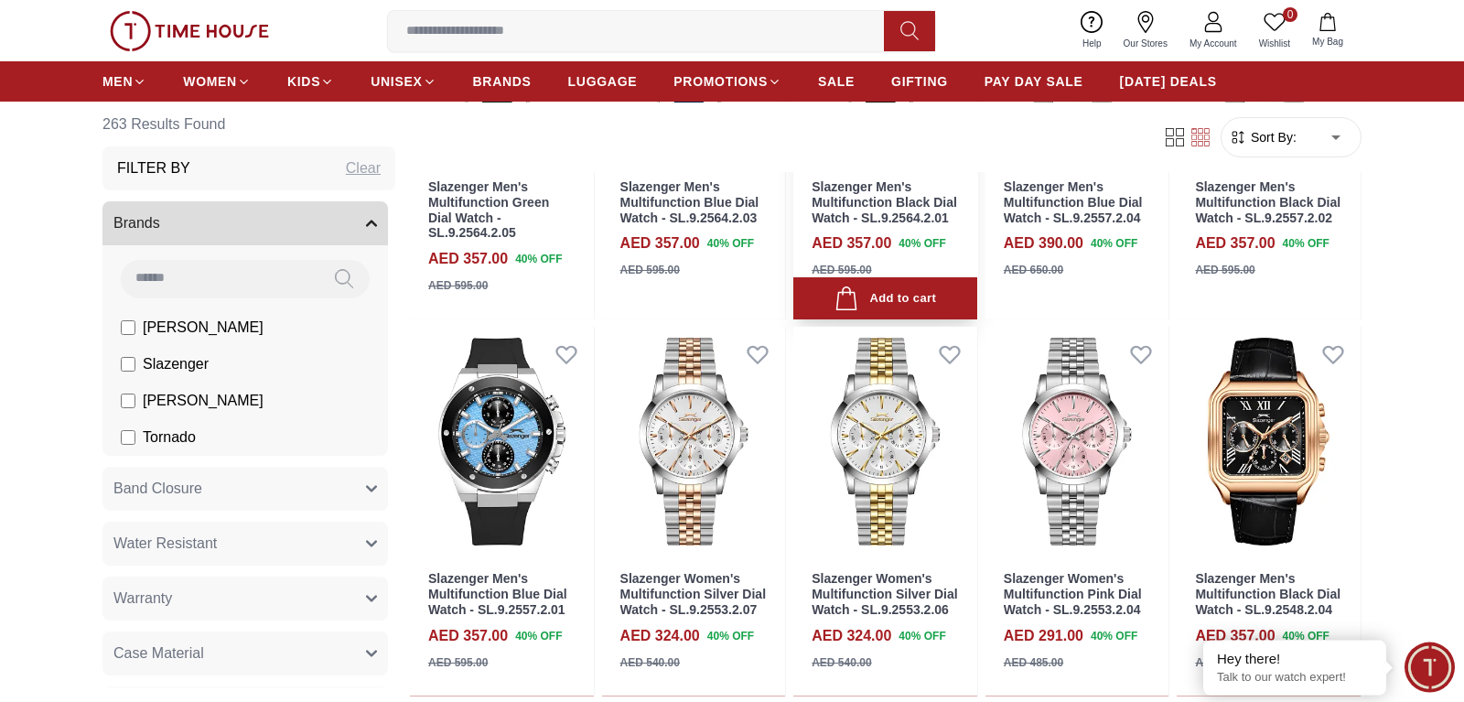
scroll to position [933, 0]
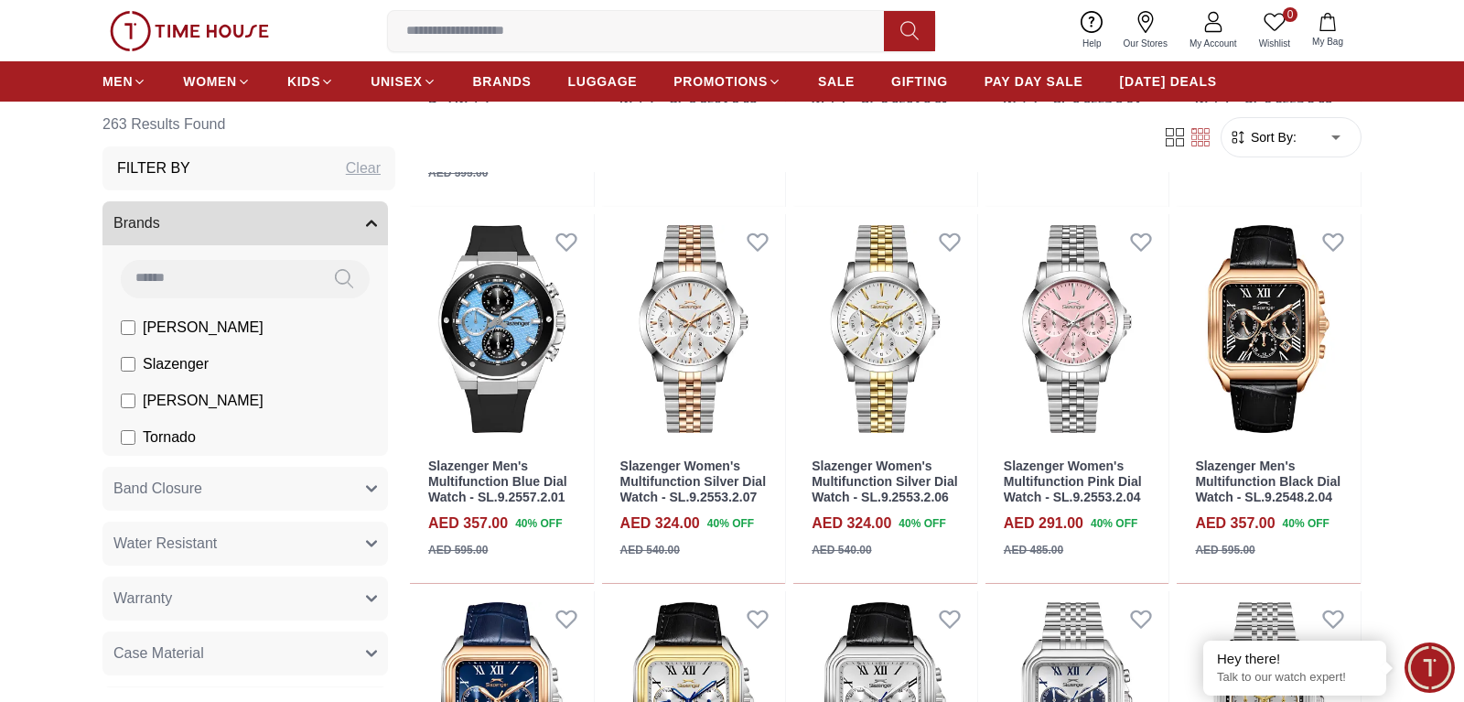
click at [292, 275] on input at bounding box center [220, 278] width 198 height 37
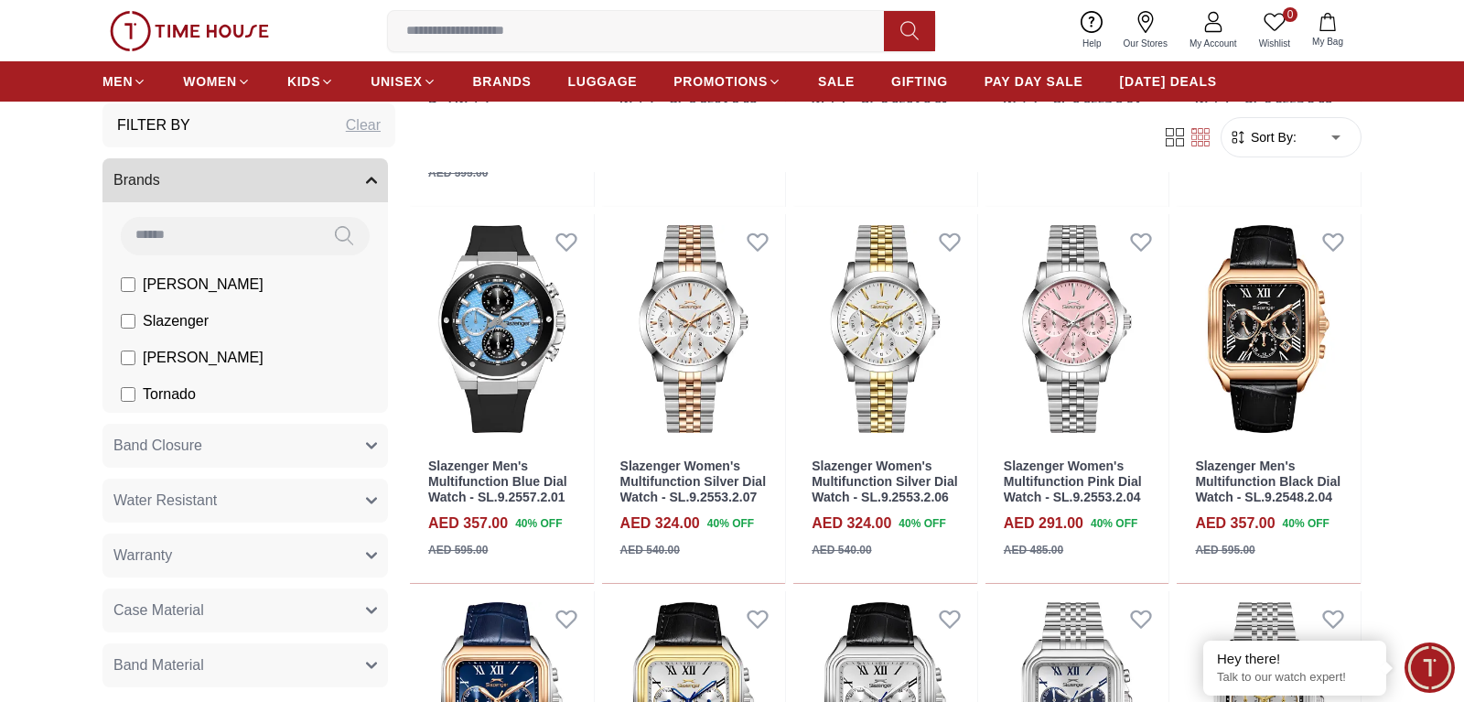
scroll to position [0, 0]
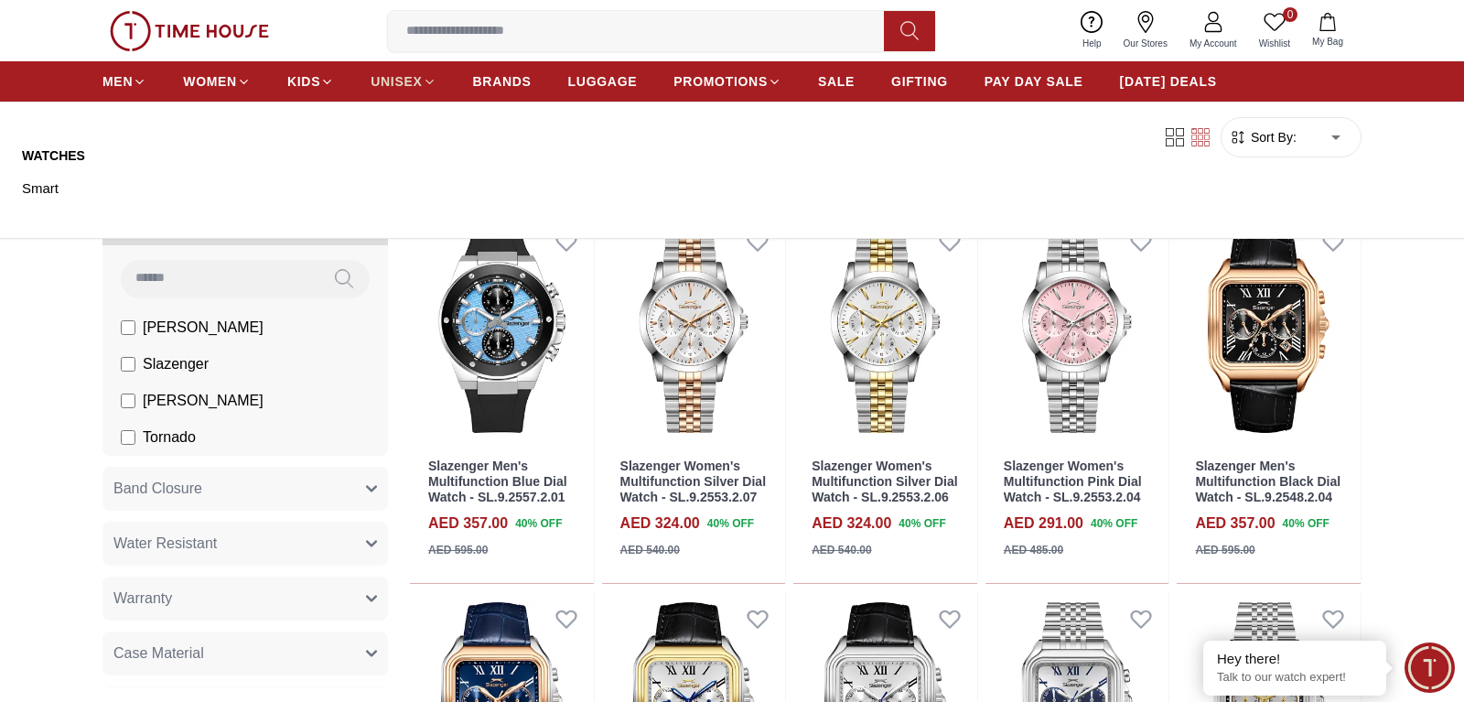
click at [408, 87] on span "UNISEX" at bounding box center [396, 81] width 51 height 18
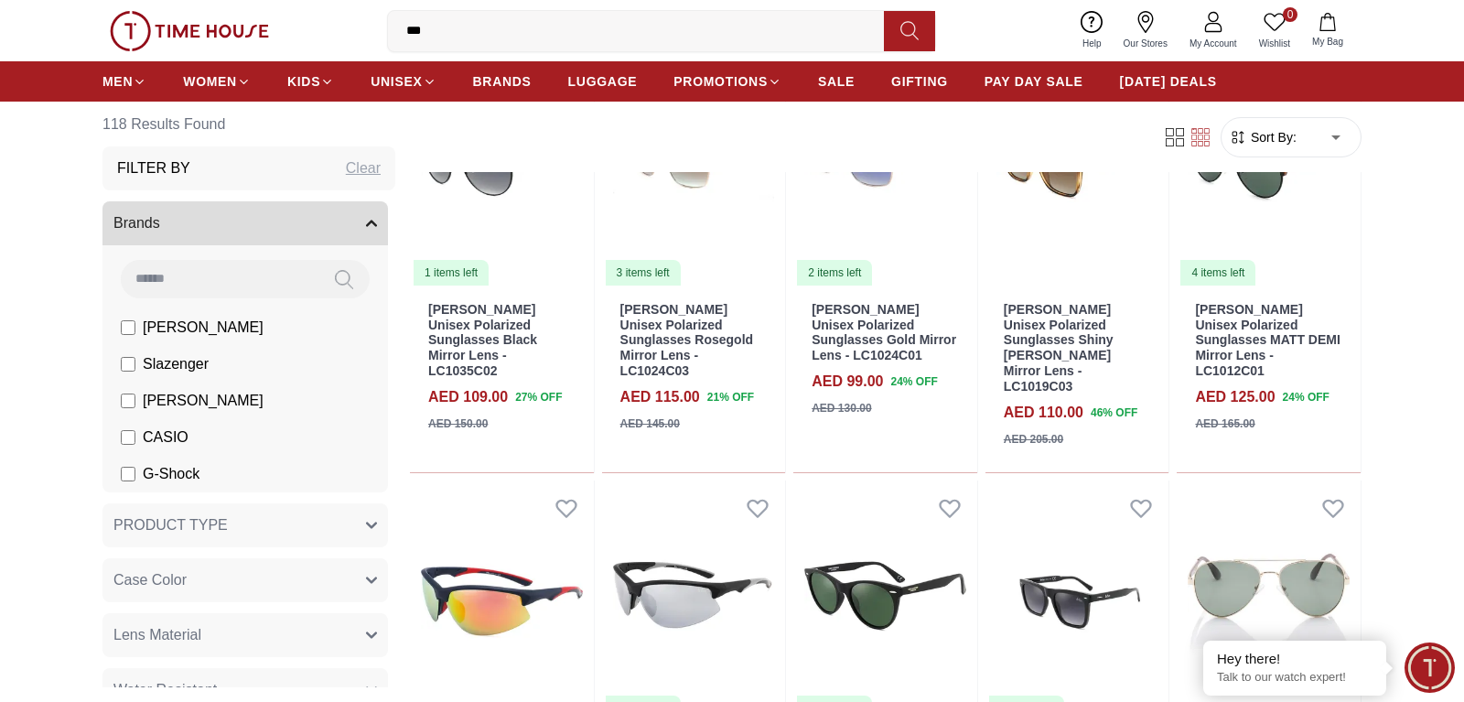
scroll to position [2986, 0]
